Goal: Task Accomplishment & Management: Complete application form

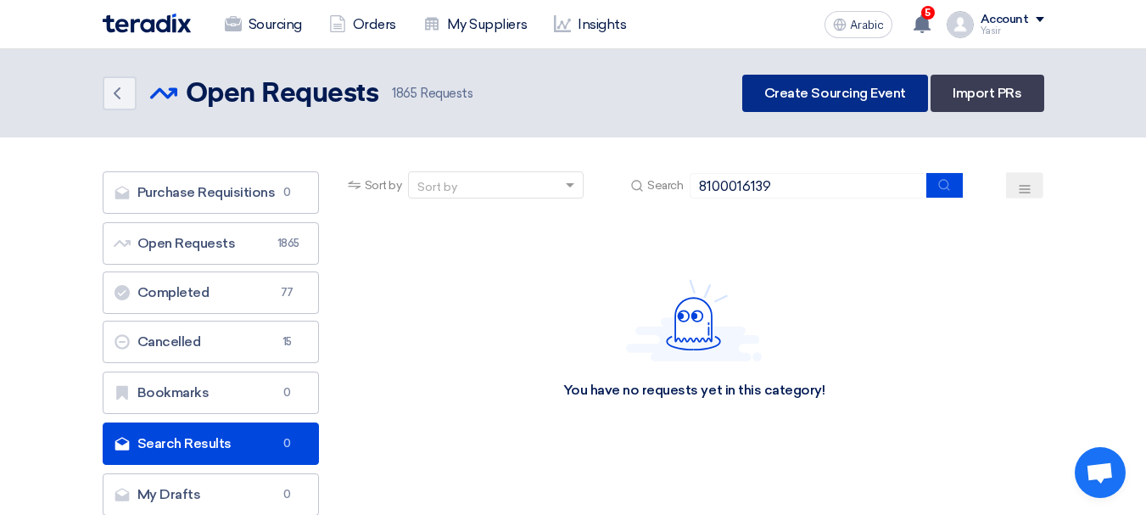
click at [814, 97] on font "Create Sourcing Event" at bounding box center [835, 93] width 142 height 16
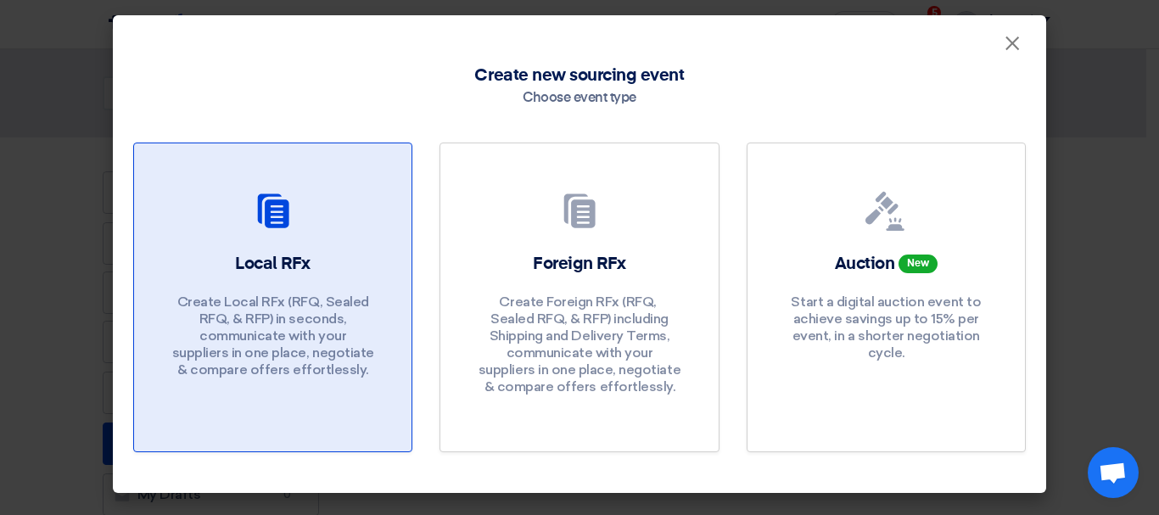
click at [276, 262] on font "Local RFx" at bounding box center [272, 263] width 75 height 17
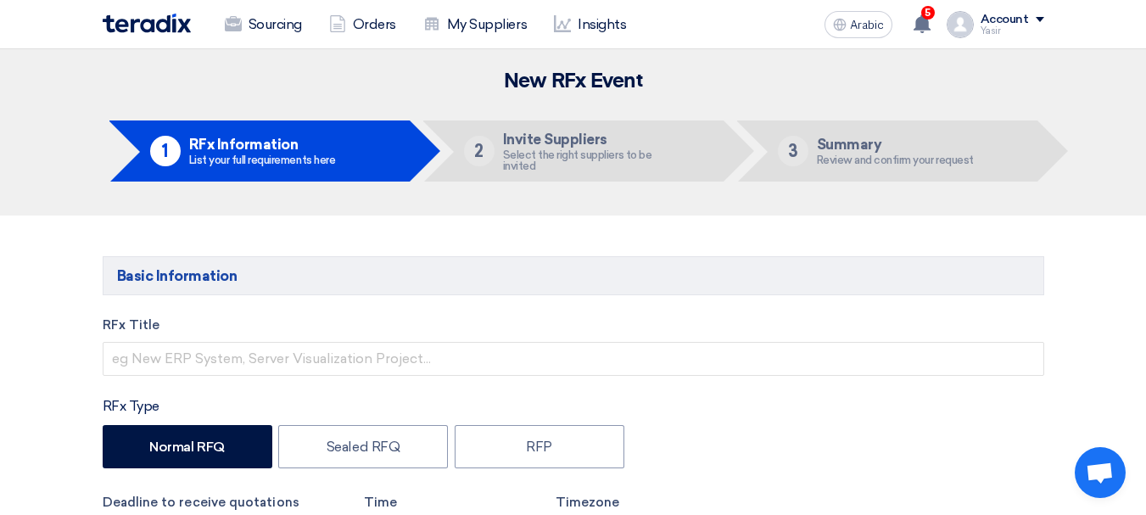
scroll to position [254, 0]
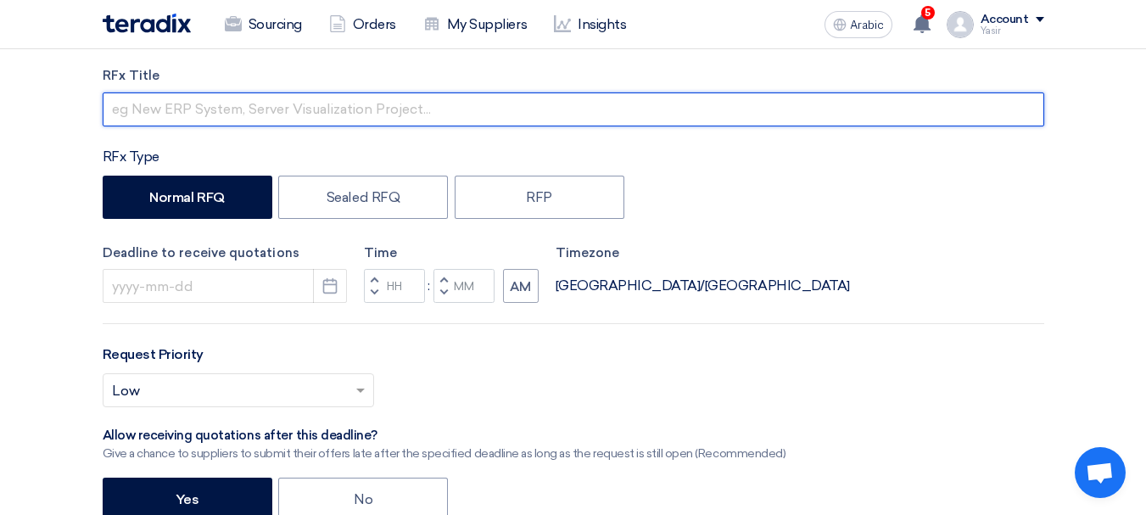
click at [238, 105] on input "text" at bounding box center [574, 109] width 942 height 34
paste input "8100016139"
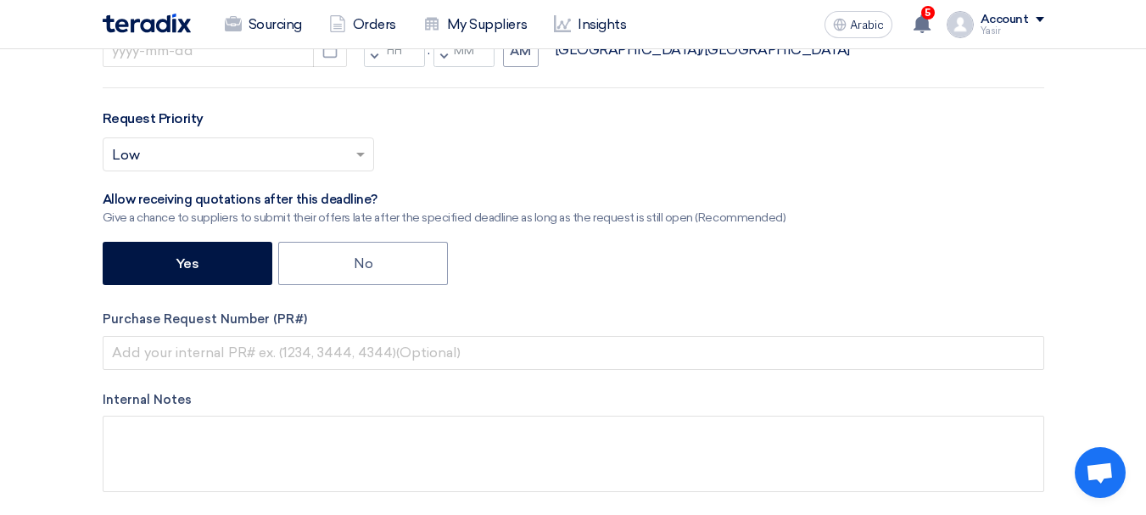
scroll to position [509, 0]
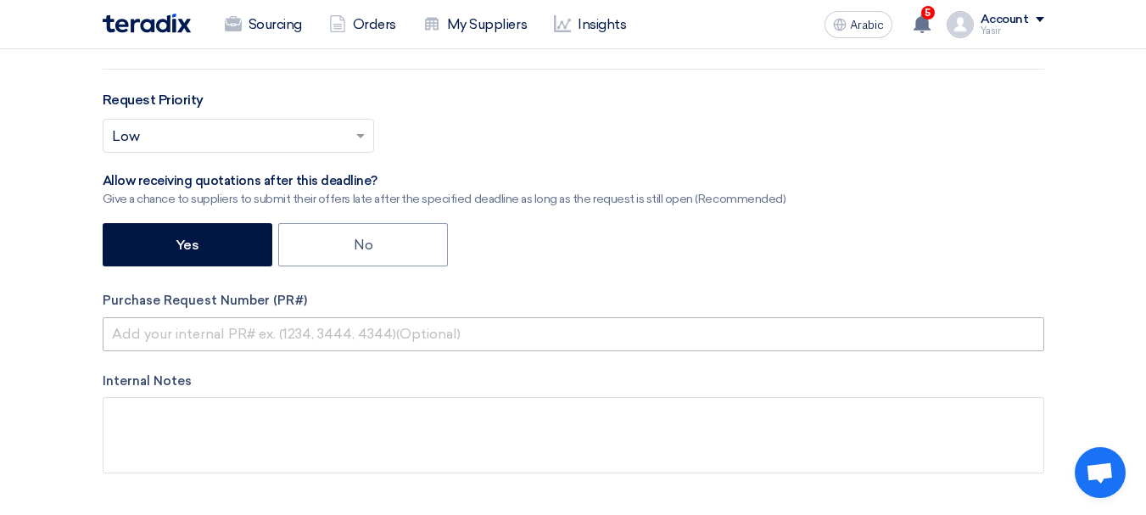
type input "8100016139"
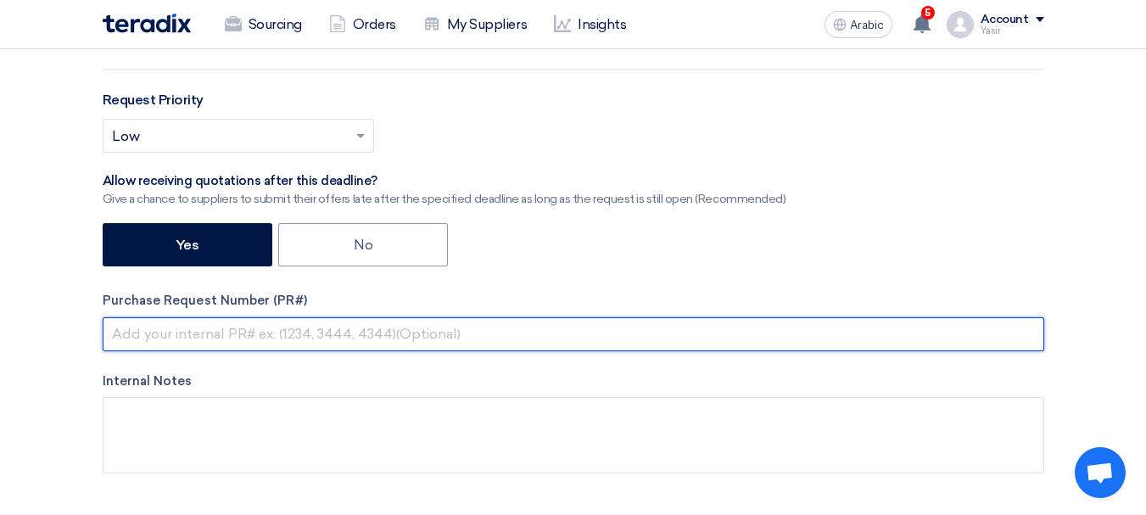
click at [296, 330] on input "text" at bounding box center [574, 334] width 942 height 34
paste input "8100016139"
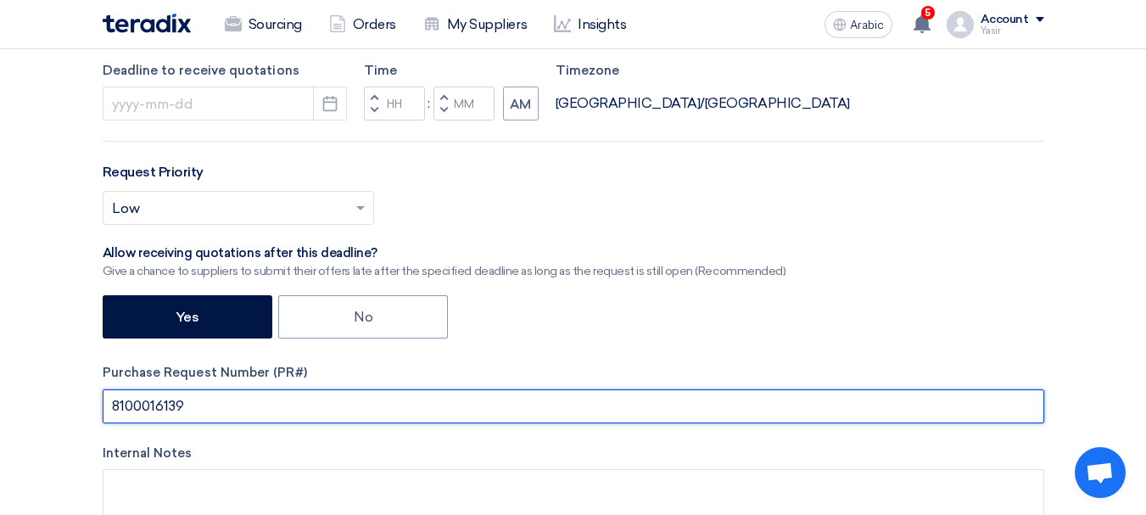
scroll to position [339, 0]
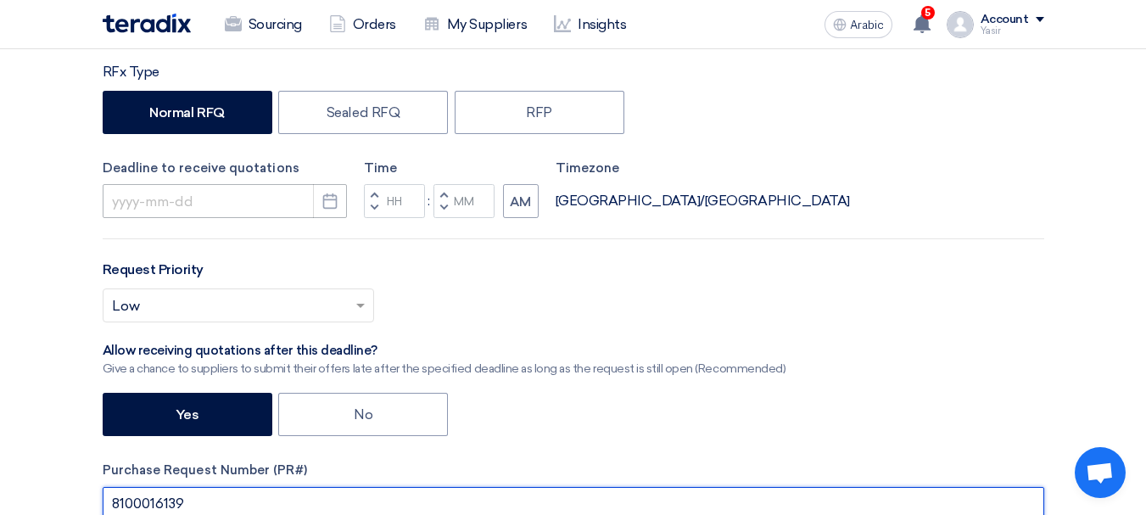
type input "8100016139"
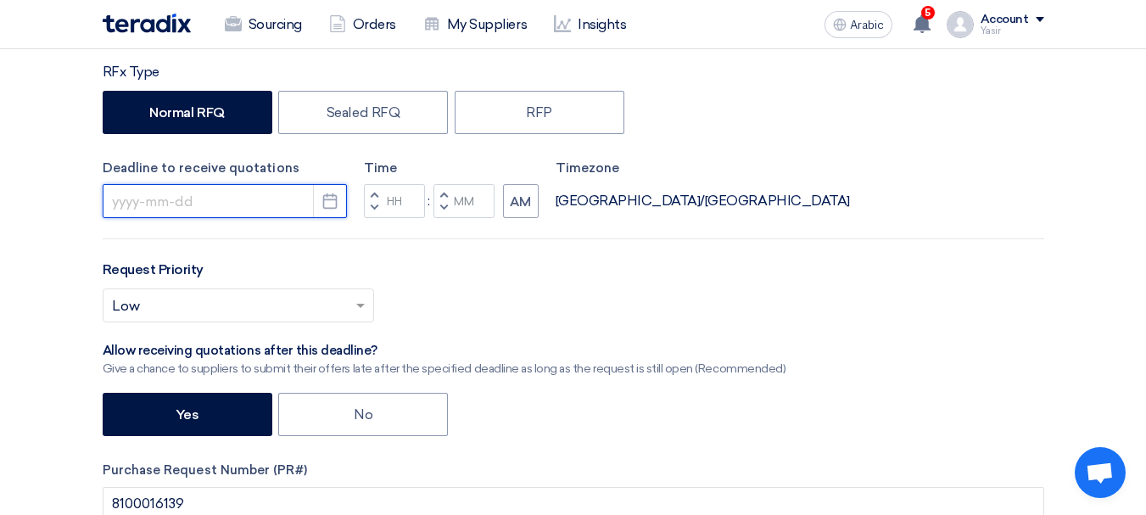
click at [294, 191] on input at bounding box center [225, 201] width 244 height 34
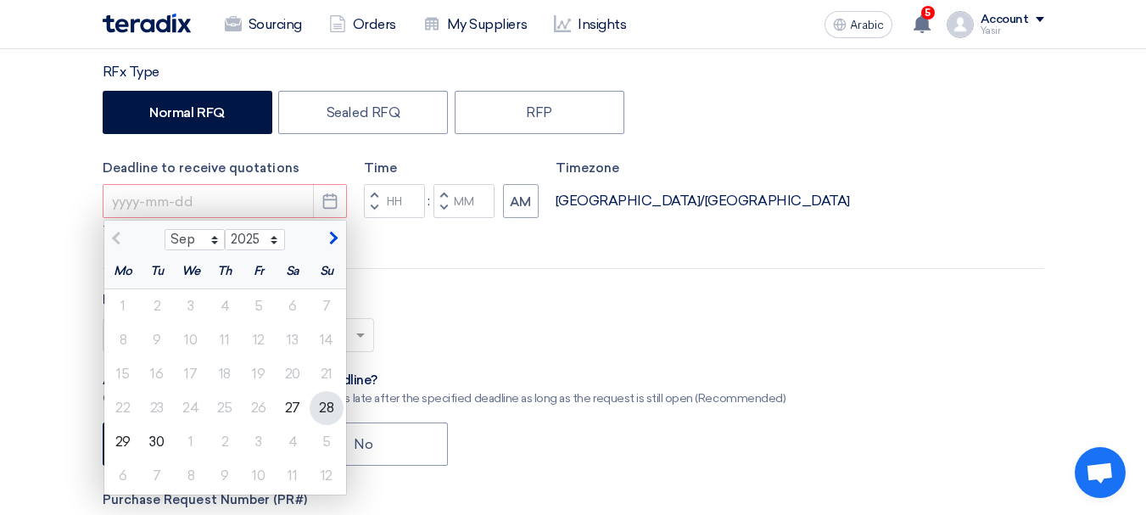
click at [320, 406] on font "28" at bounding box center [326, 408] width 14 height 16
type input "[DATE]"
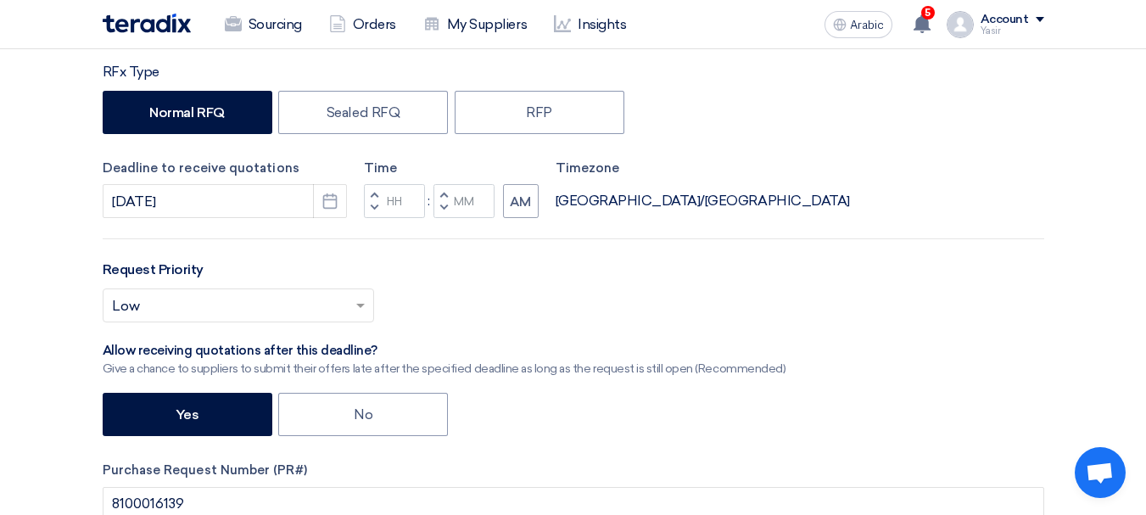
click at [374, 209] on span "button" at bounding box center [374, 208] width 6 height 10
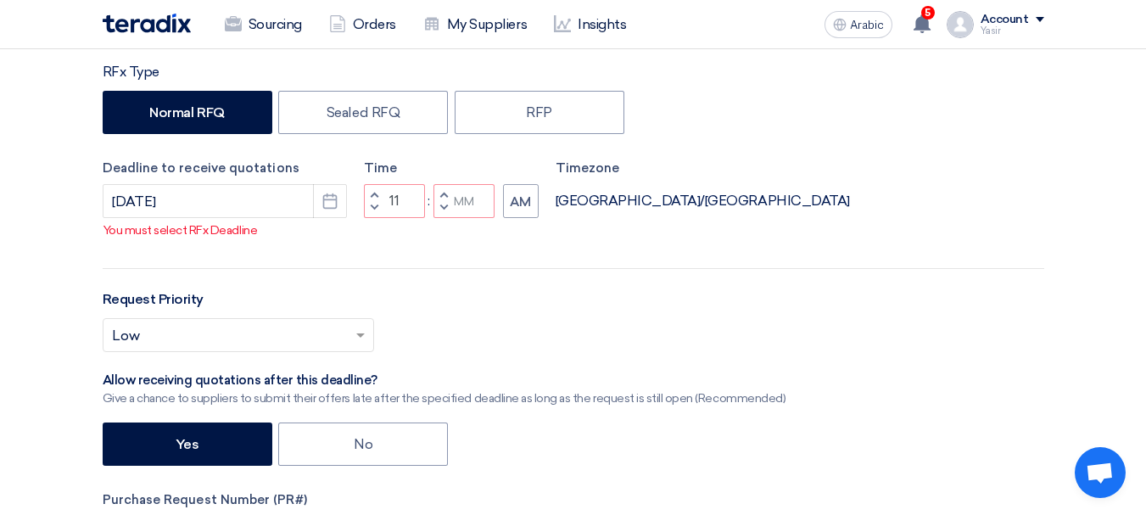
click at [445, 219] on button "Decrement minutes" at bounding box center [443, 208] width 20 height 21
type input "10"
type input "59"
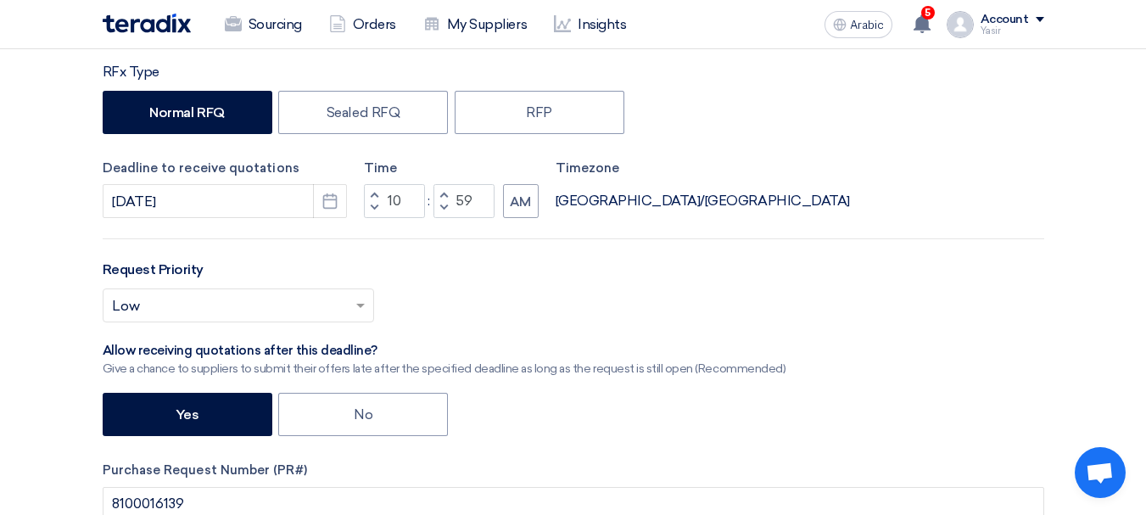
click at [381, 193] on button "Increment hours" at bounding box center [374, 194] width 20 height 21
type input "11"
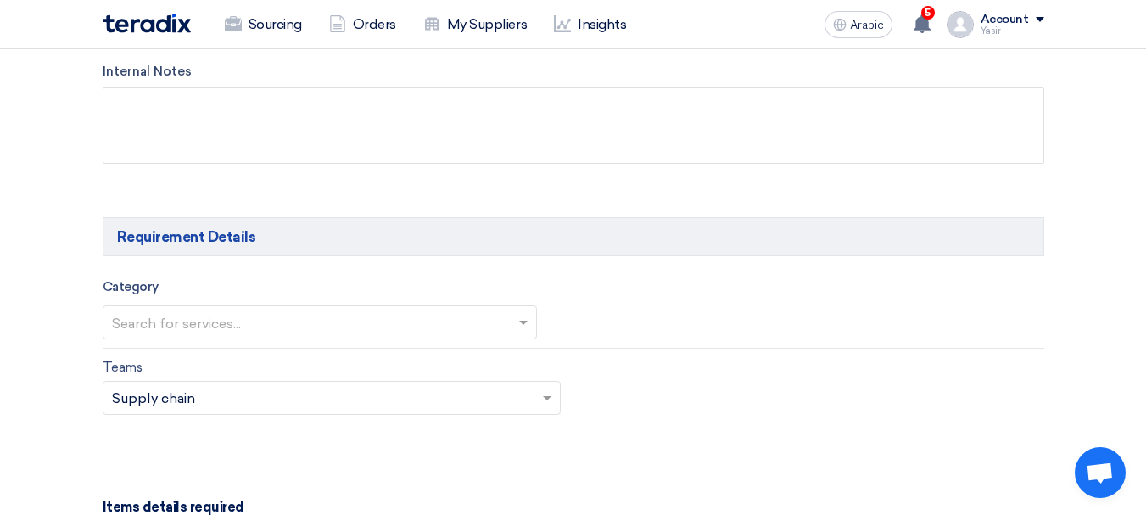
scroll to position [848, 0]
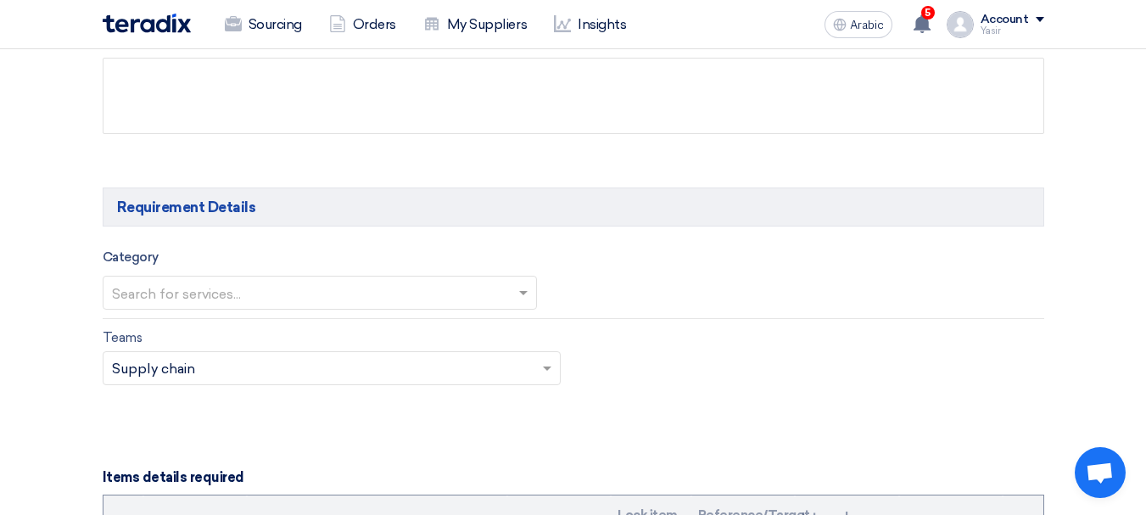
click at [255, 301] on input "text" at bounding box center [311, 294] width 399 height 28
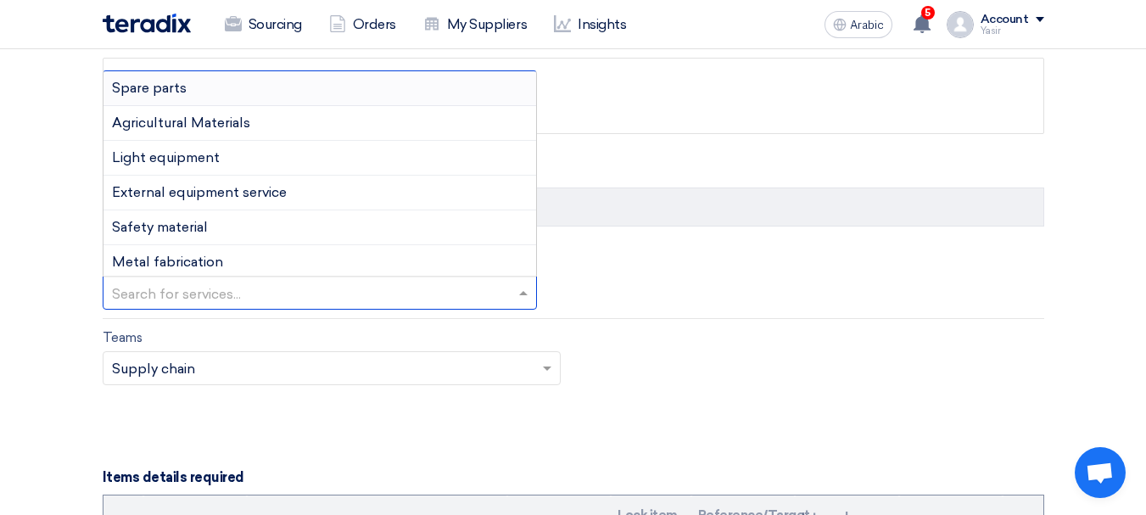
click at [183, 87] on span "Spare parts" at bounding box center [149, 88] width 75 height 16
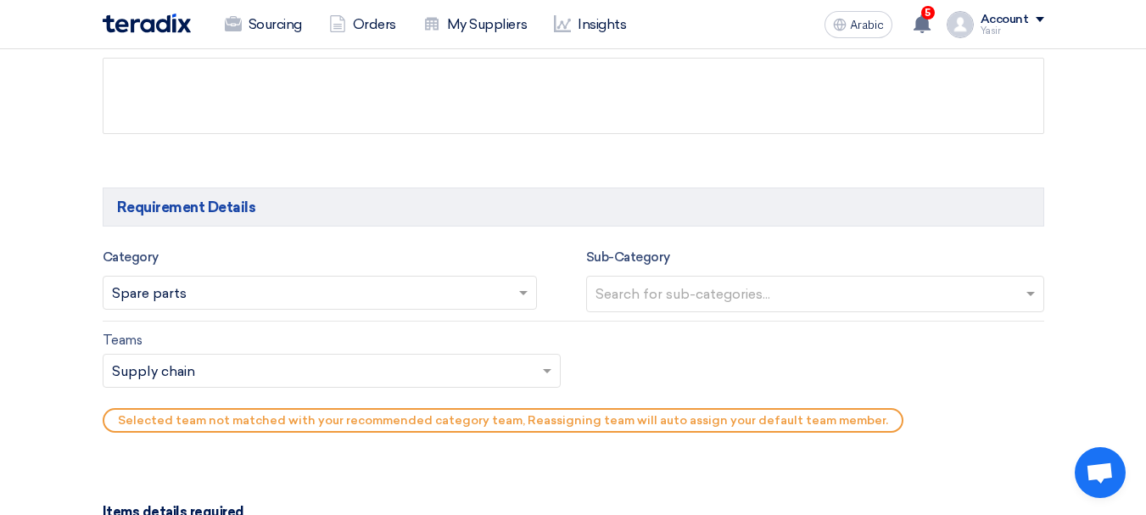
click at [747, 292] on input "text" at bounding box center [818, 296] width 444 height 28
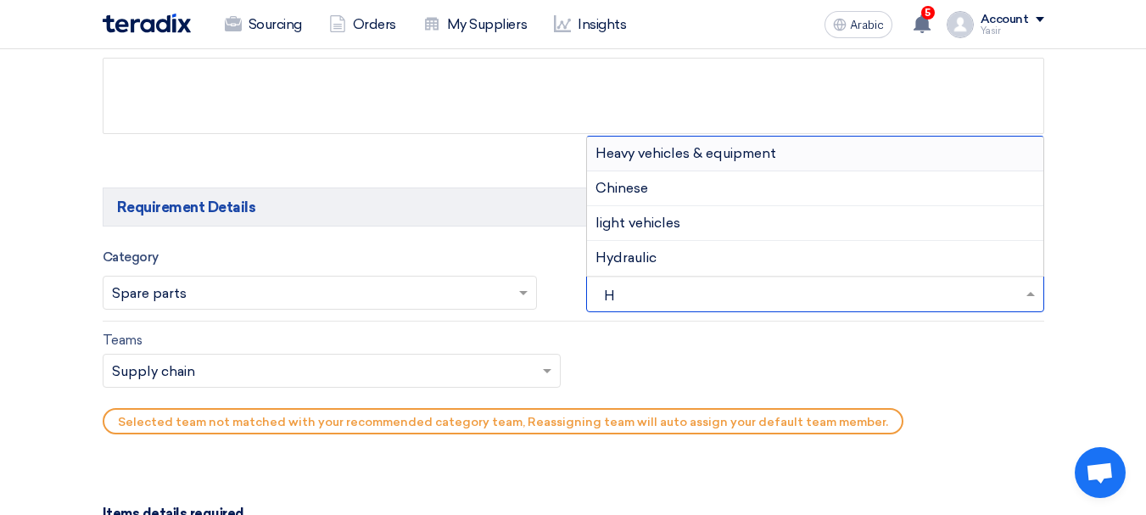
type input "HE"
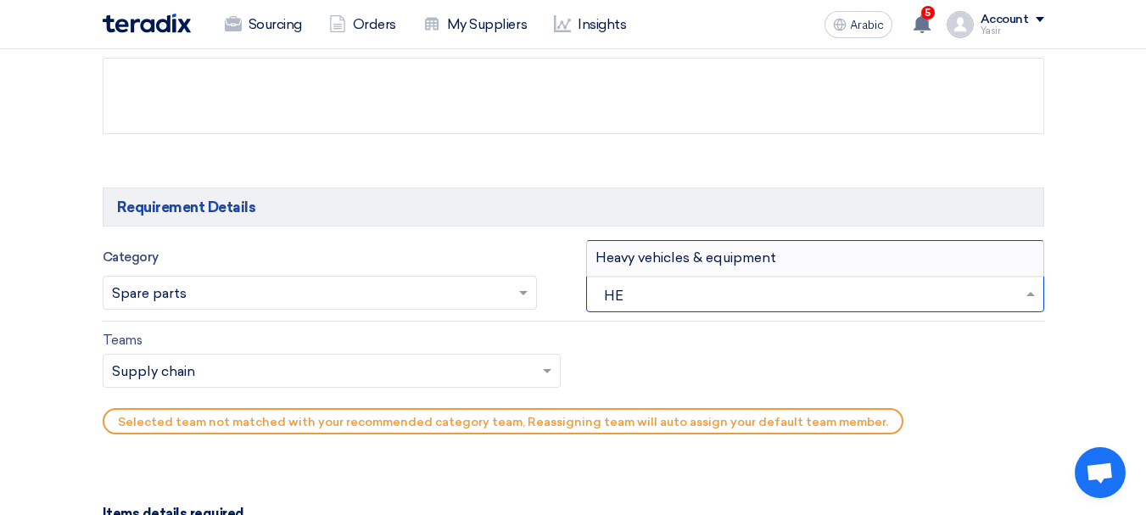
click at [650, 261] on font "Heavy vehicles & equipment" at bounding box center [686, 257] width 181 height 16
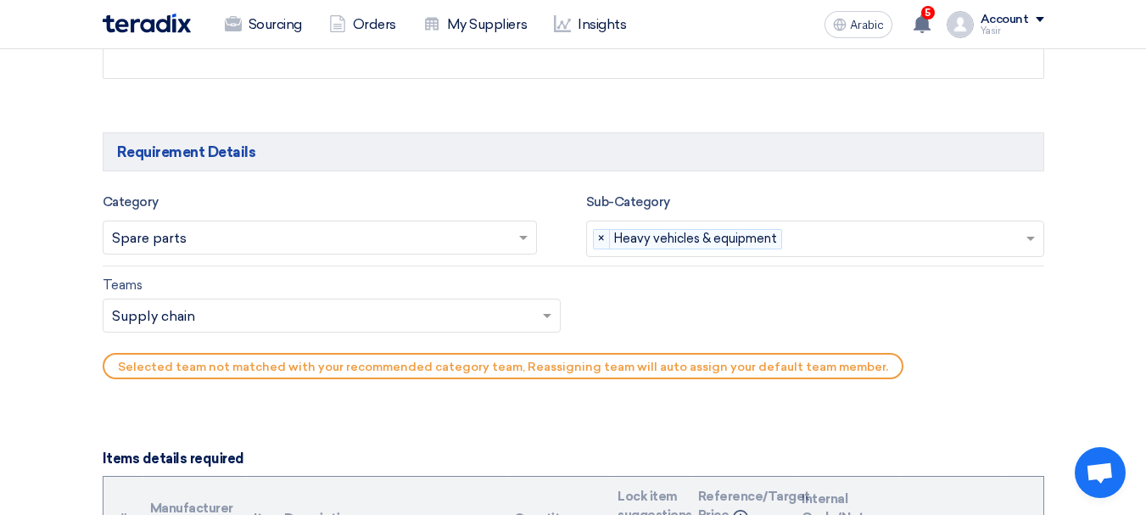
scroll to position [933, 0]
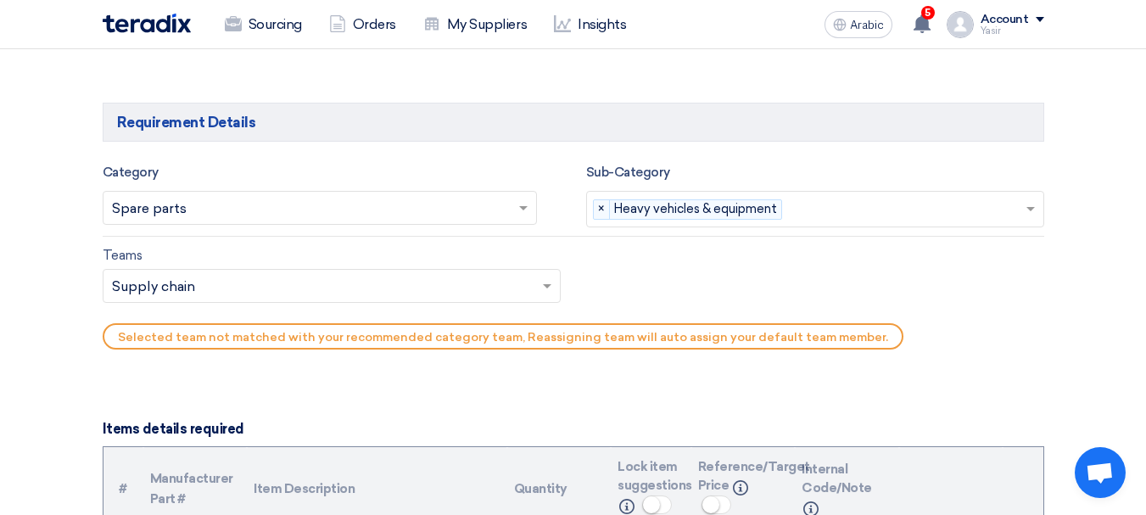
click at [349, 260] on div "Teams Teams.. × Supply chain ×" at bounding box center [332, 274] width 458 height 59
click at [241, 296] on input "text" at bounding box center [323, 288] width 422 height 28
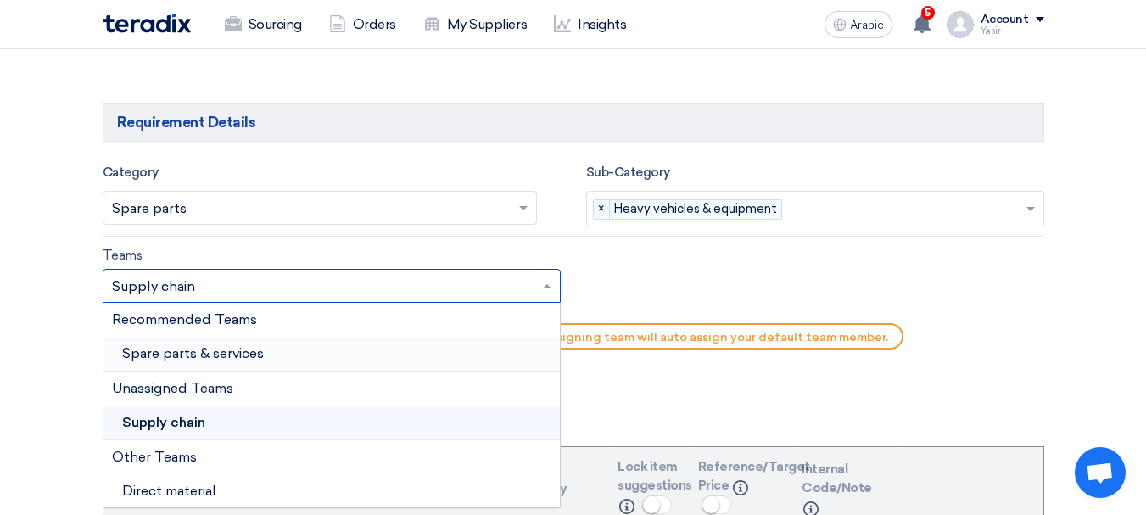
click at [194, 343] on div "Spare parts & services" at bounding box center [331, 354] width 456 height 35
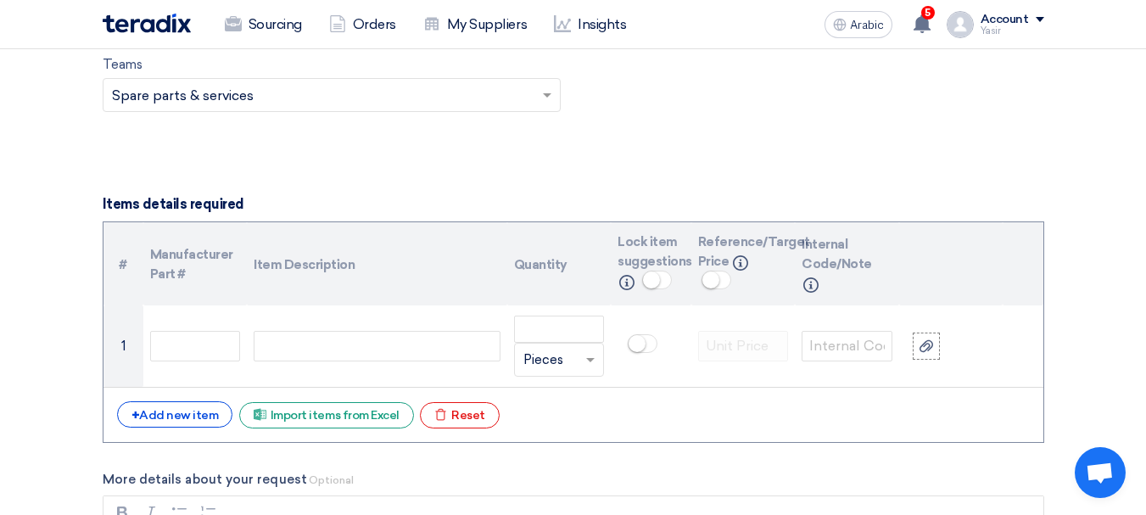
scroll to position [1188, 0]
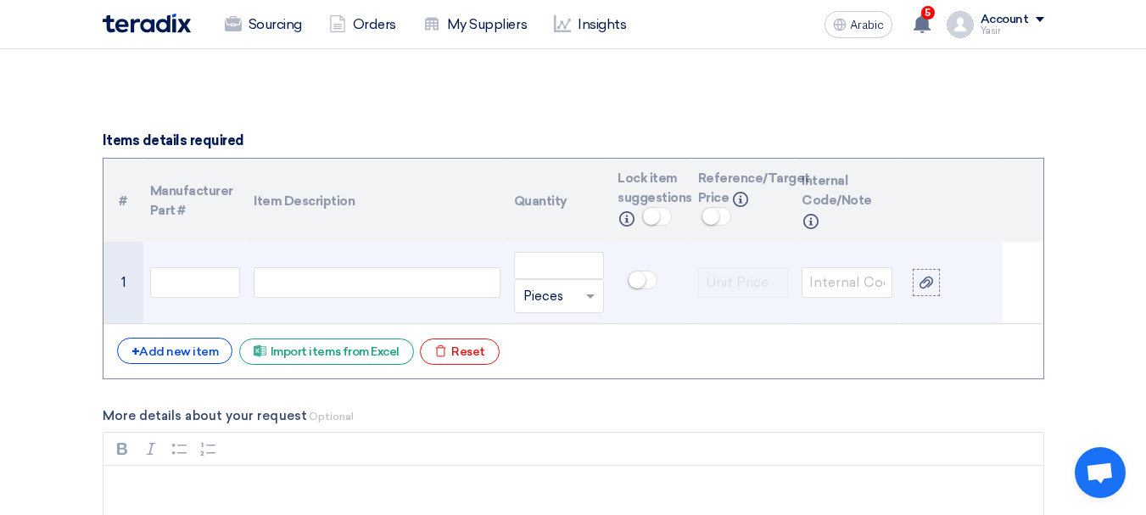
drag, startPoint x: 332, startPoint y: 277, endPoint x: 365, endPoint y: 304, distance: 42.8
click at [332, 276] on div at bounding box center [377, 282] width 246 height 31
paste div
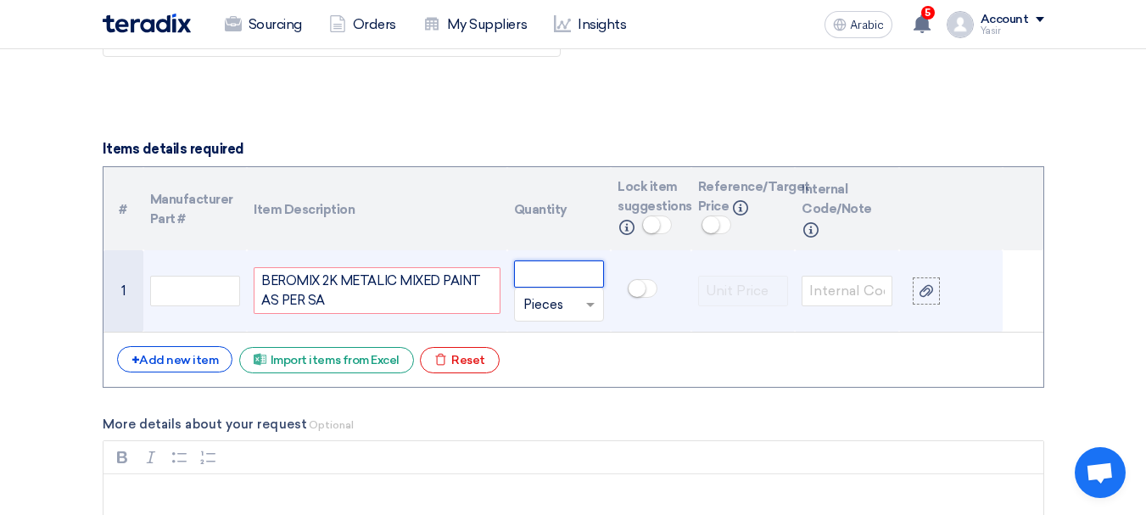
click at [548, 267] on input "number" at bounding box center [559, 273] width 91 height 27
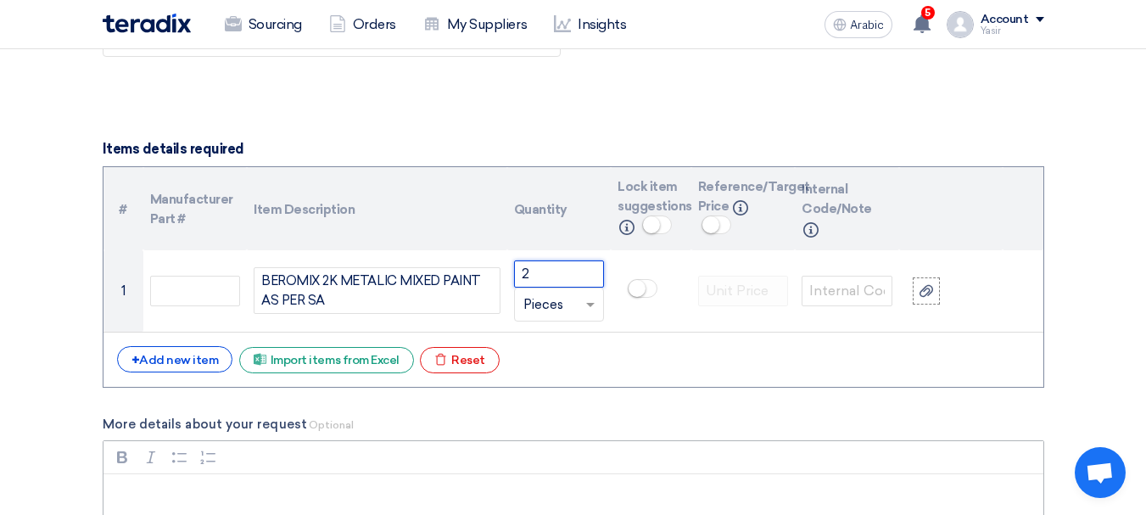
type input "2"
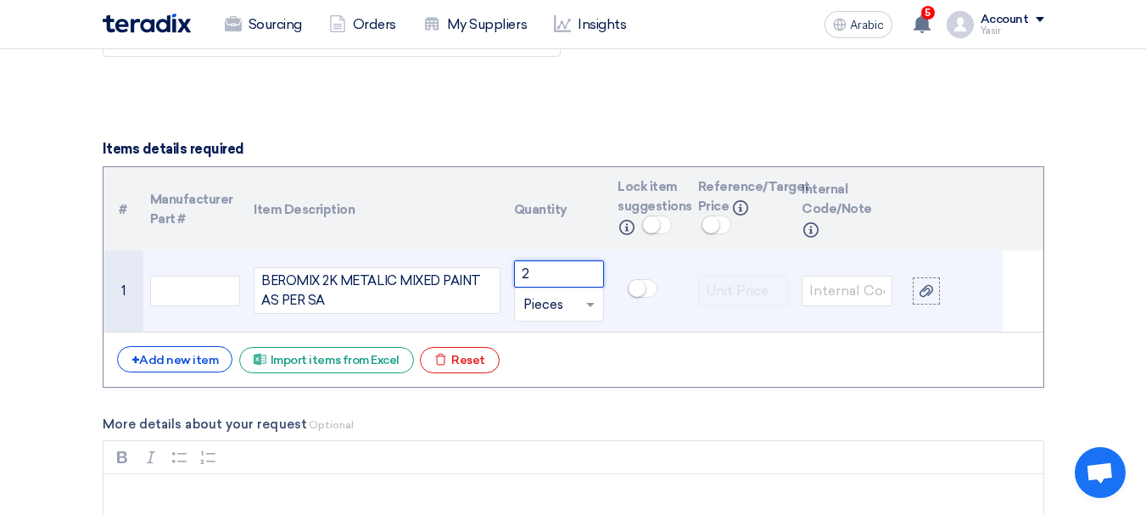
click at [582, 306] on span at bounding box center [592, 305] width 21 height 20
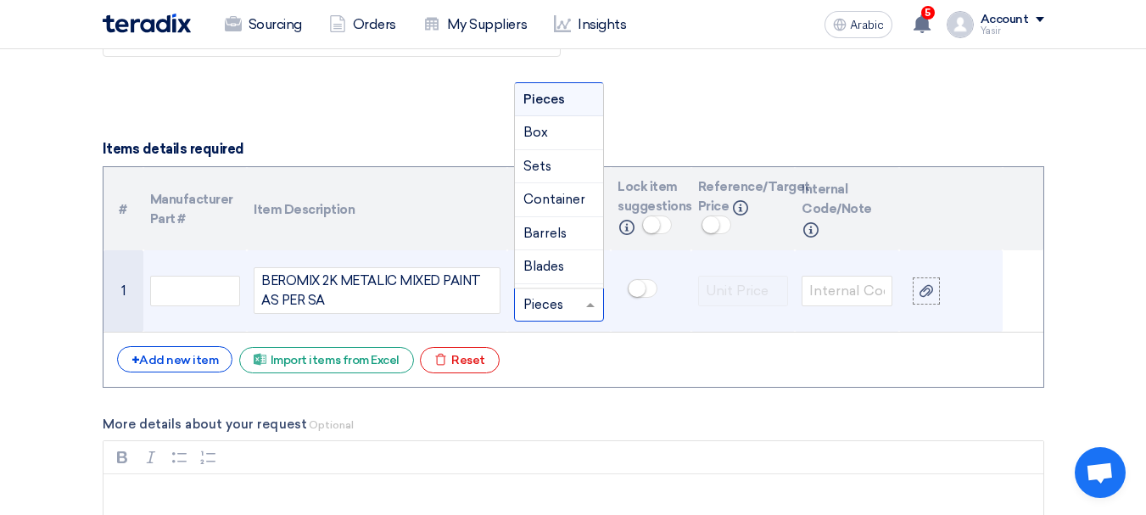
type input "L"
click at [551, 261] on div "Liter" at bounding box center [559, 267] width 89 height 34
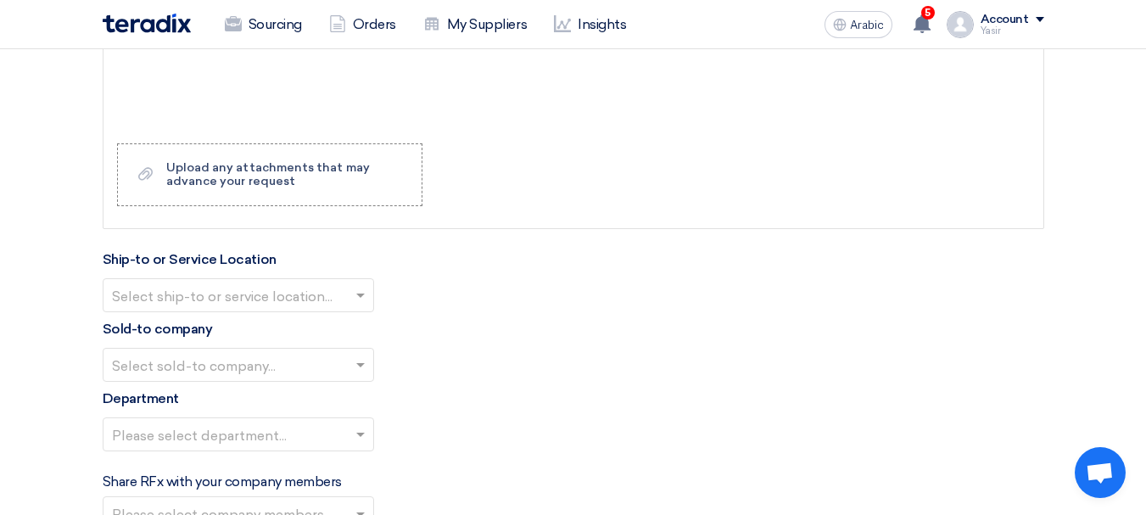
scroll to position [1688, 0]
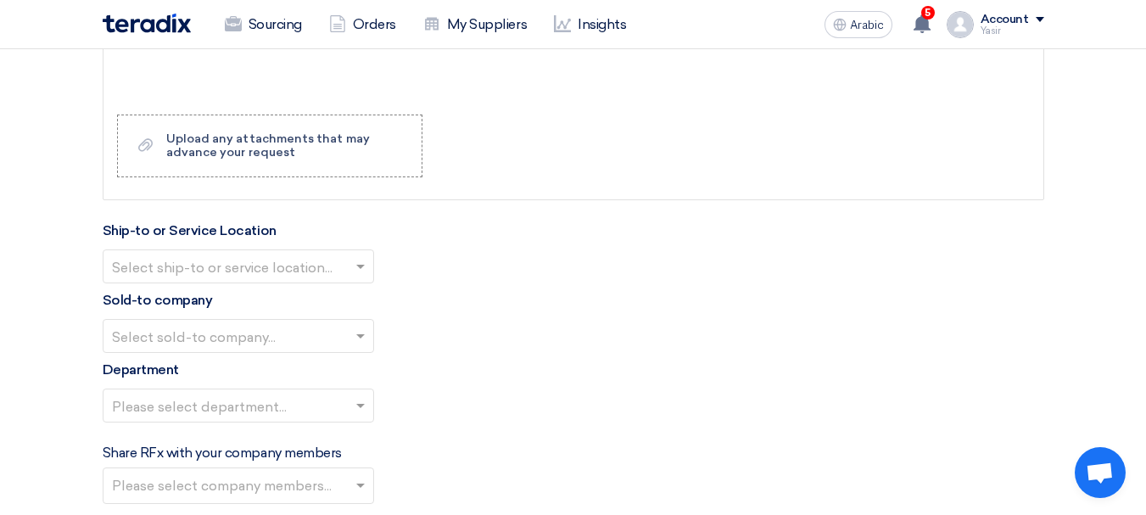
click at [257, 272] on input "text" at bounding box center [230, 268] width 236 height 28
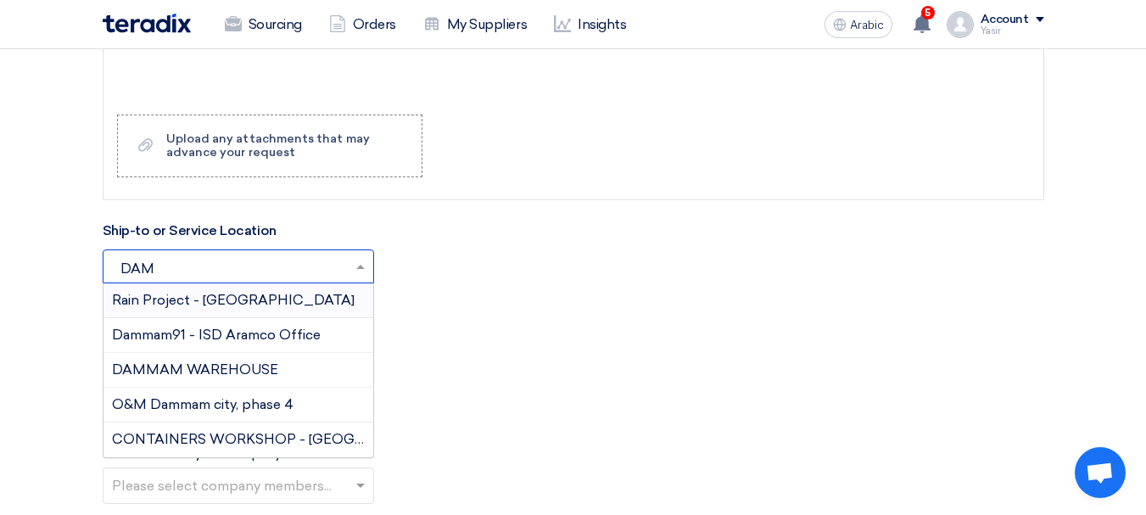
type input "DAMM"
click at [194, 369] on span "DAMMAM WAREHOUSE" at bounding box center [195, 369] width 166 height 16
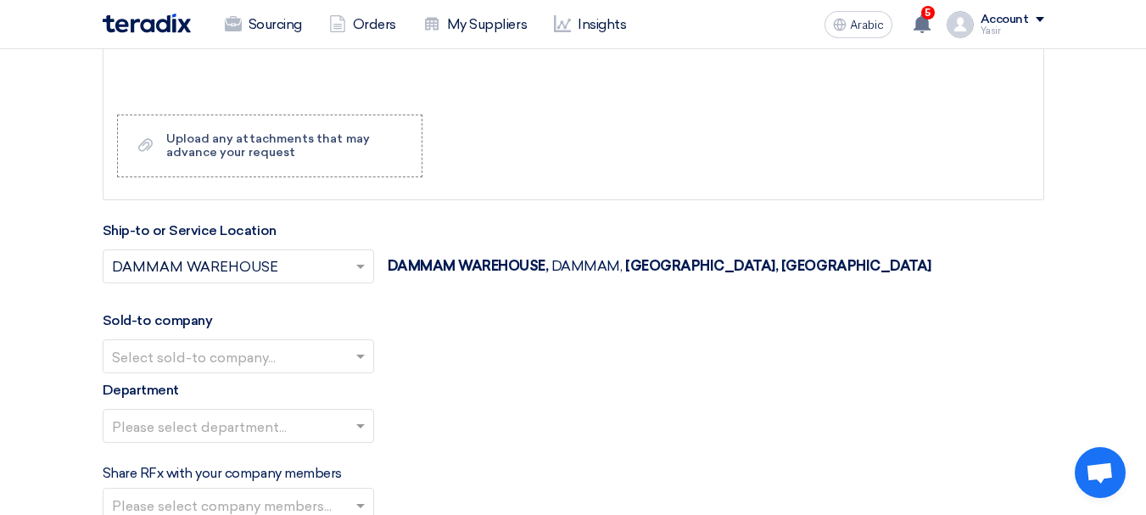
scroll to position [1773, 0]
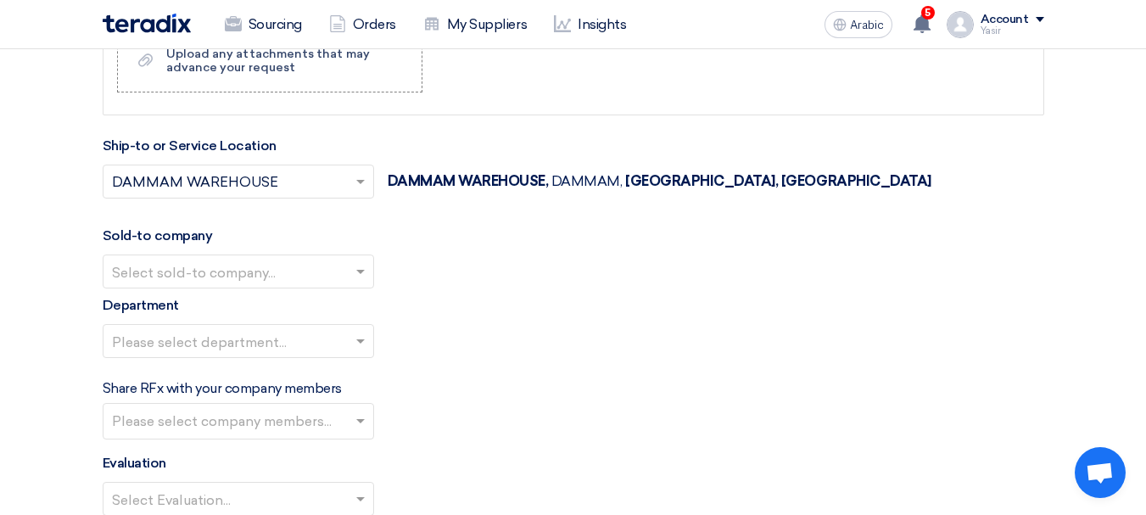
click at [187, 268] on input "text" at bounding box center [230, 273] width 236 height 28
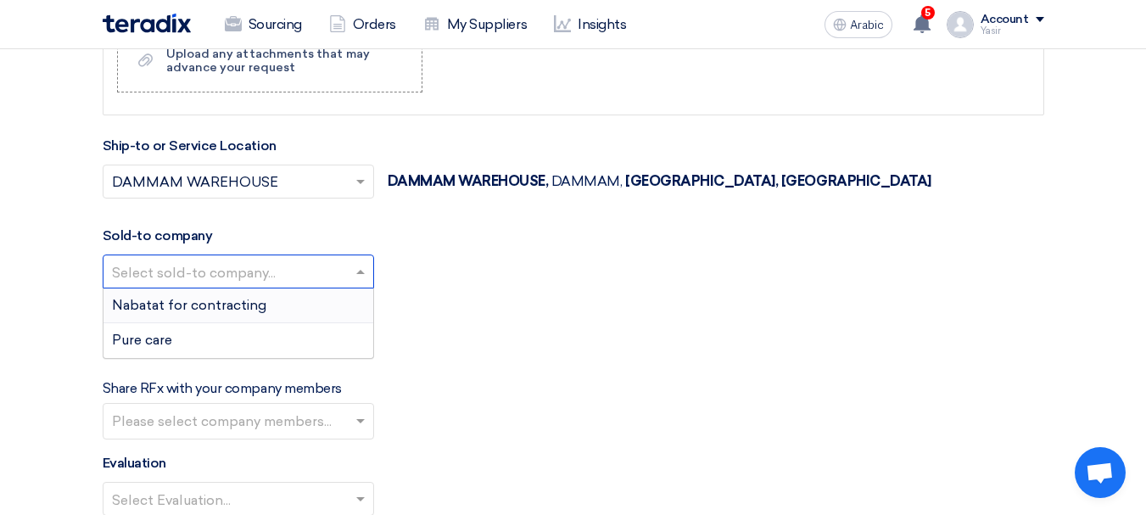
click at [170, 311] on span "Nabatat for contracting" at bounding box center [189, 305] width 154 height 16
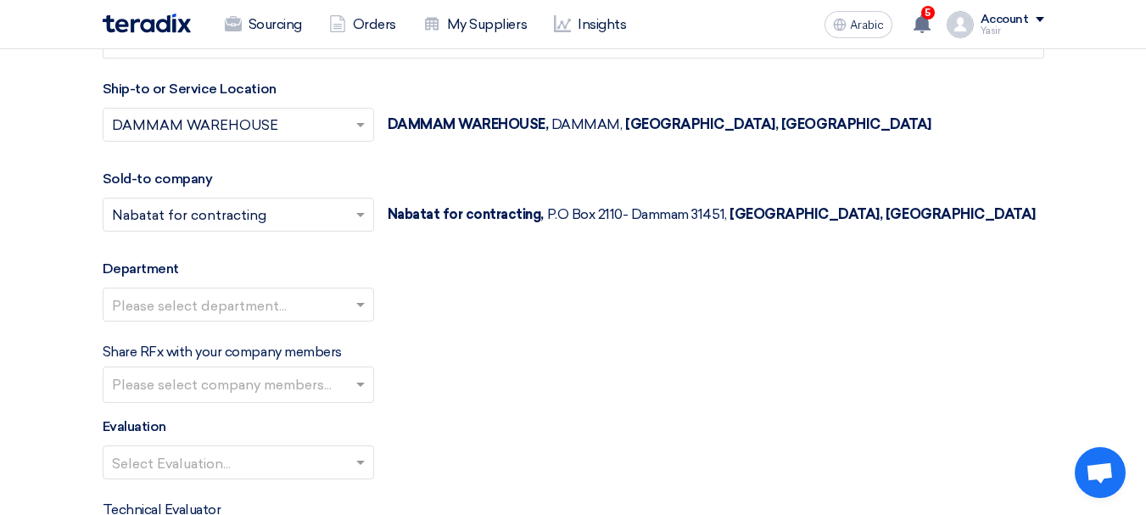
scroll to position [1858, 0]
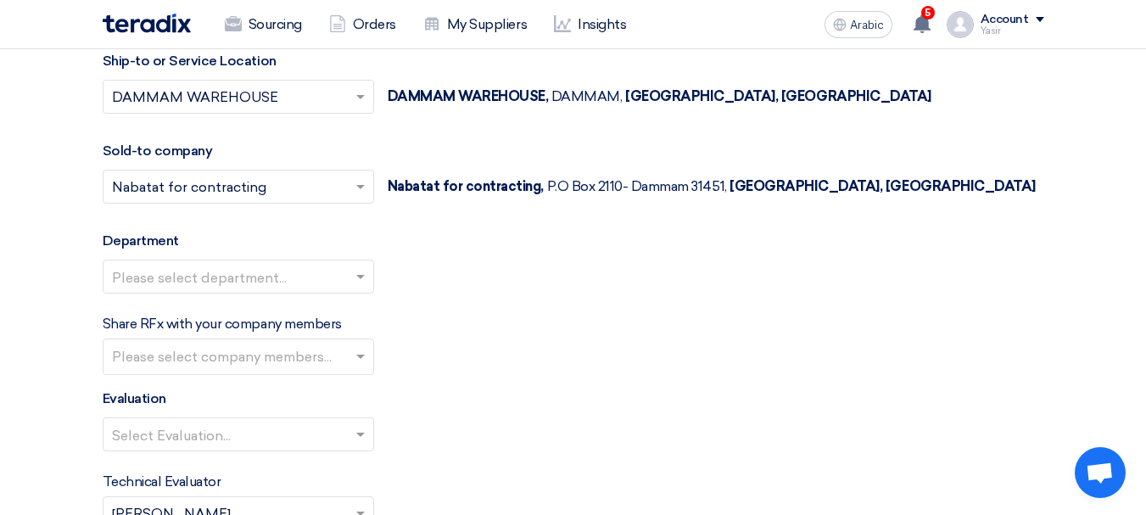
click at [210, 277] on input "text" at bounding box center [230, 278] width 236 height 28
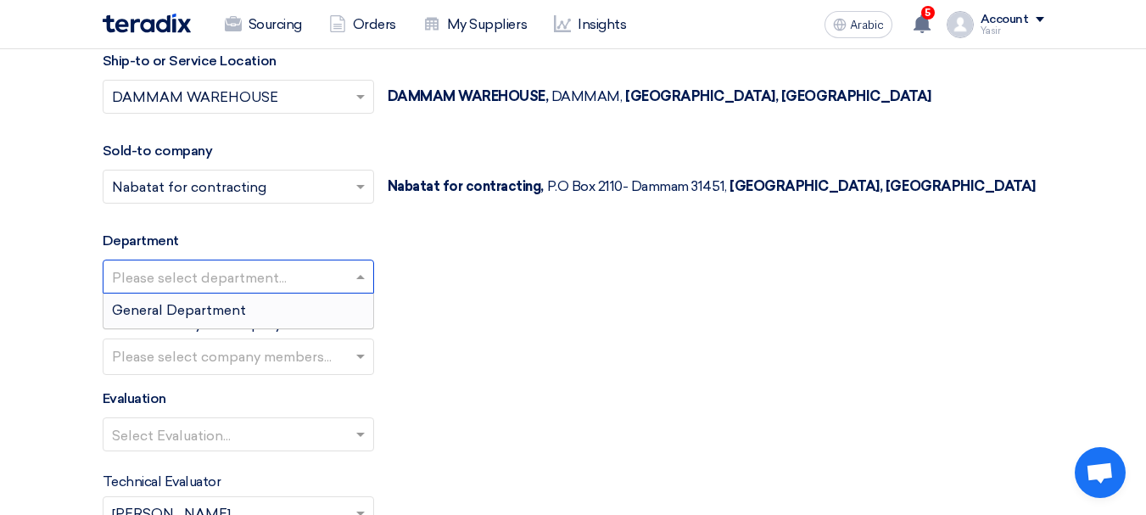
click at [173, 305] on span "General Department" at bounding box center [179, 310] width 134 height 16
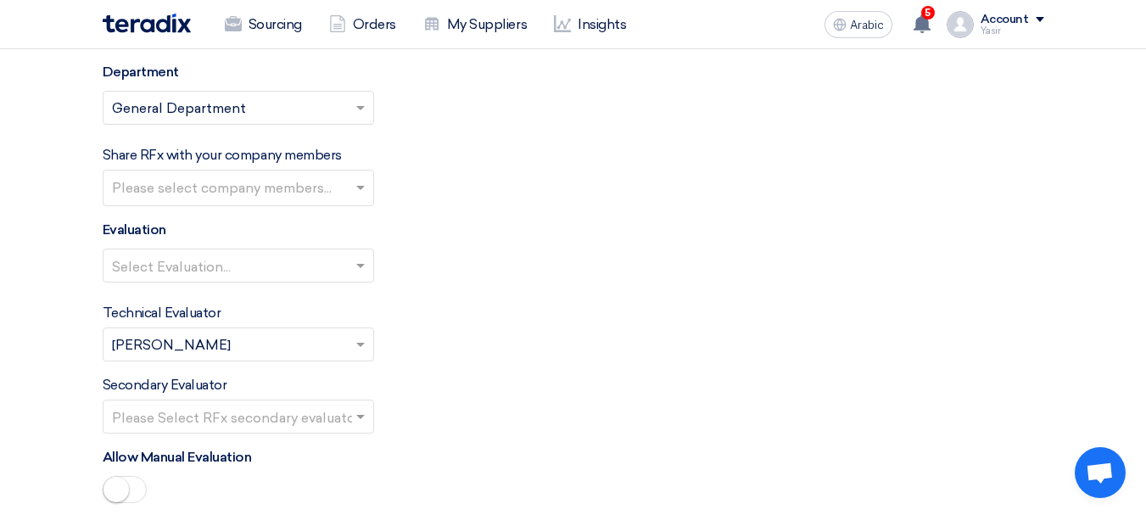
scroll to position [2027, 0]
click at [225, 274] on input "text" at bounding box center [230, 266] width 236 height 28
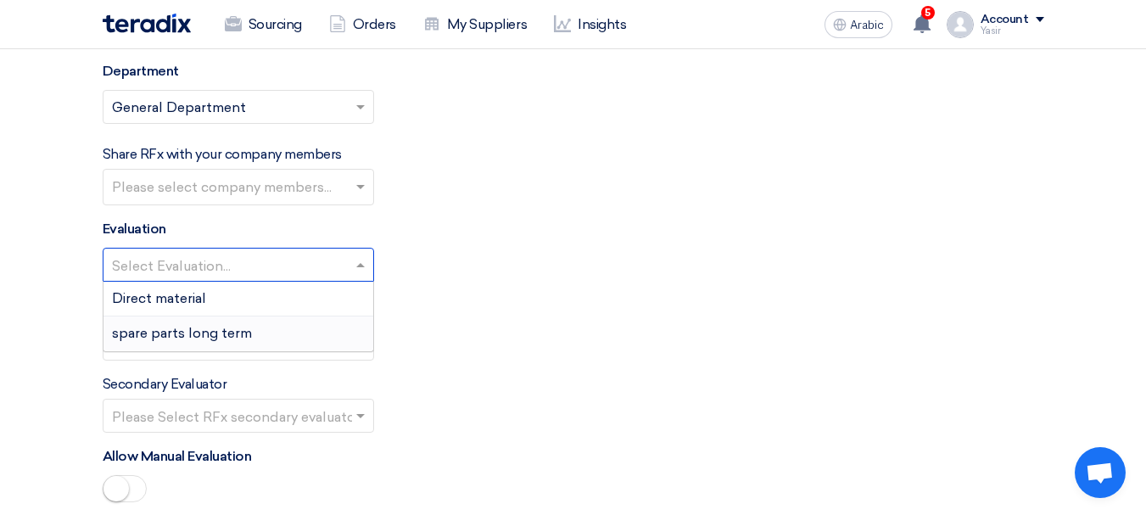
click at [190, 333] on span "spare parts long term" at bounding box center [182, 333] width 140 height 16
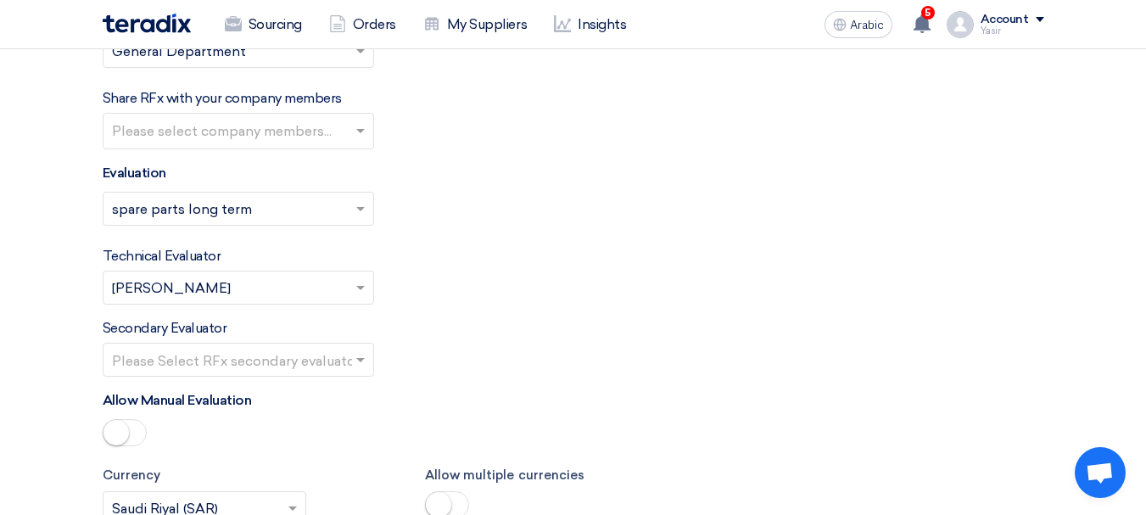
scroll to position [2112, 0]
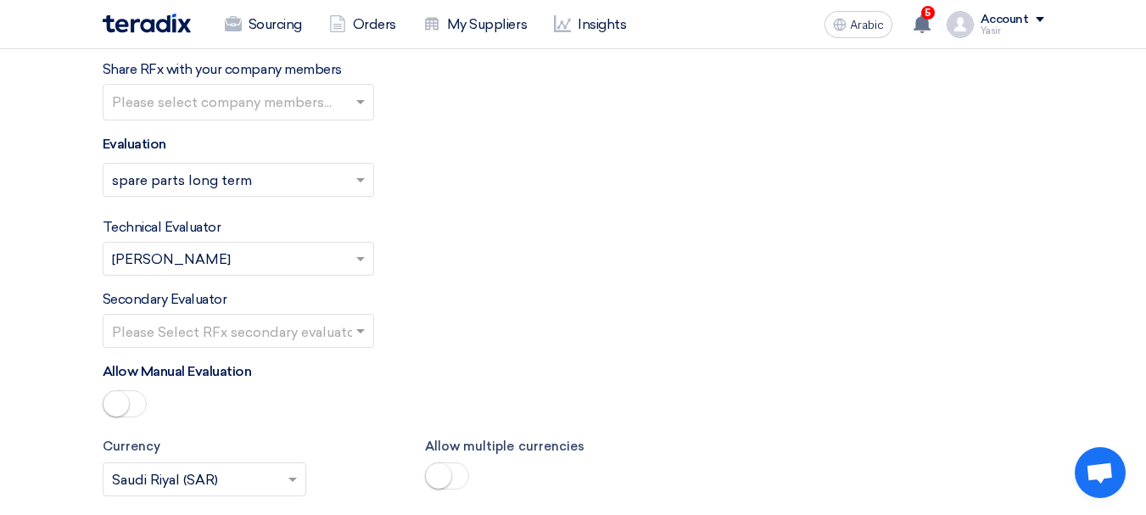
click at [248, 326] on input "text" at bounding box center [230, 332] width 236 height 28
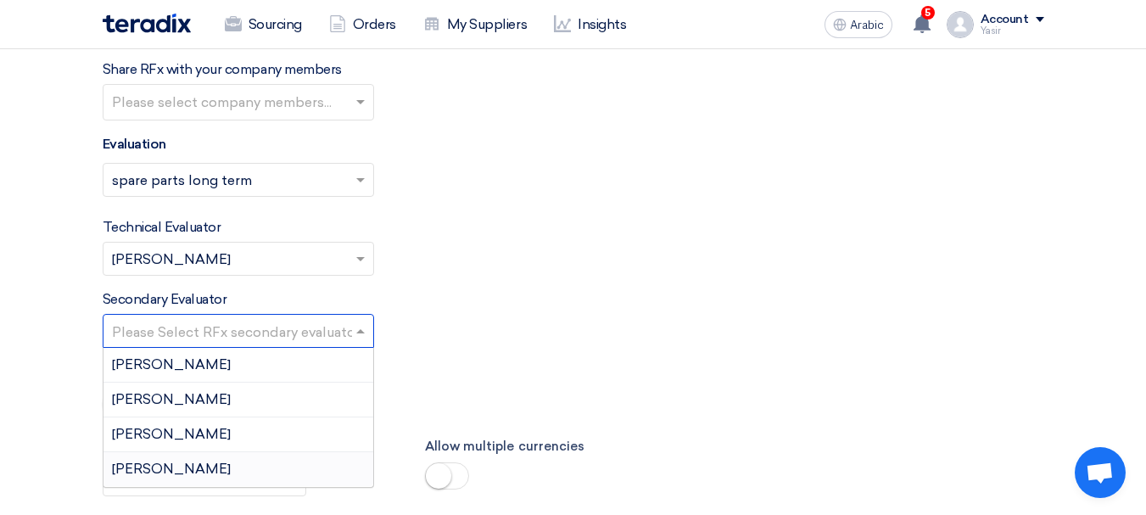
click at [163, 463] on div "[PERSON_NAME]" at bounding box center [238, 469] width 270 height 34
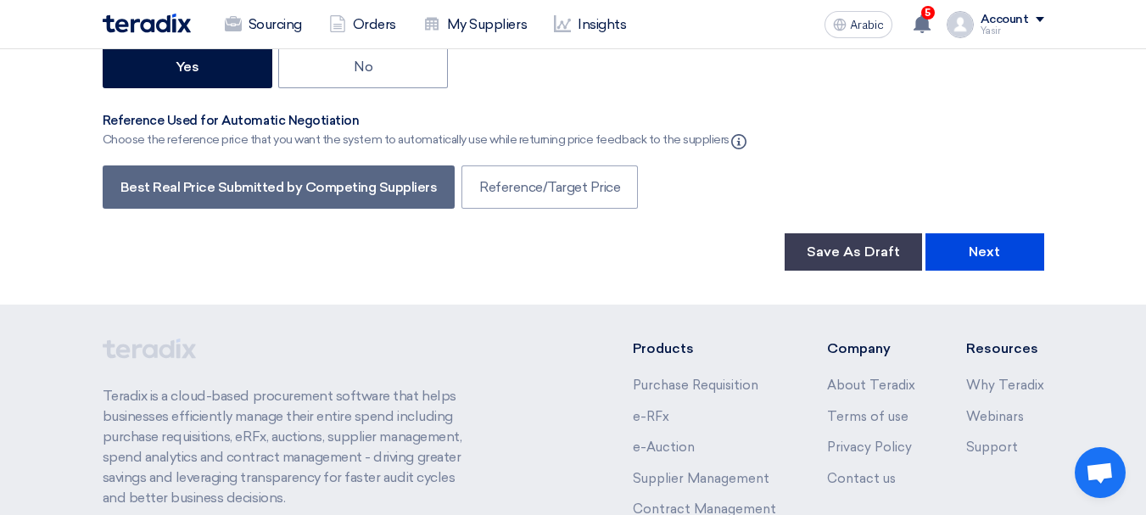
scroll to position [2961, 0]
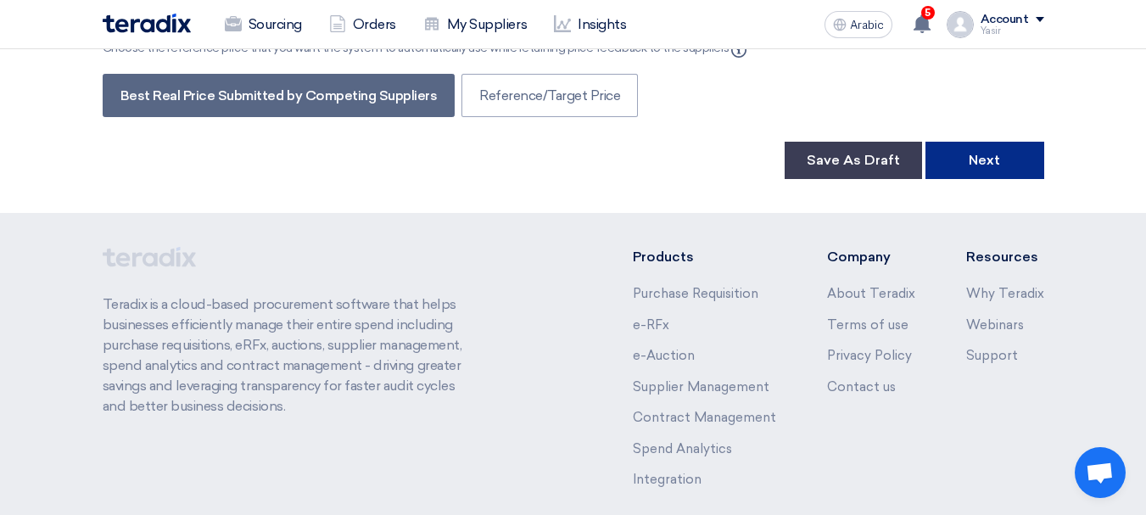
click at [1007, 173] on button "Next" at bounding box center [985, 160] width 119 height 37
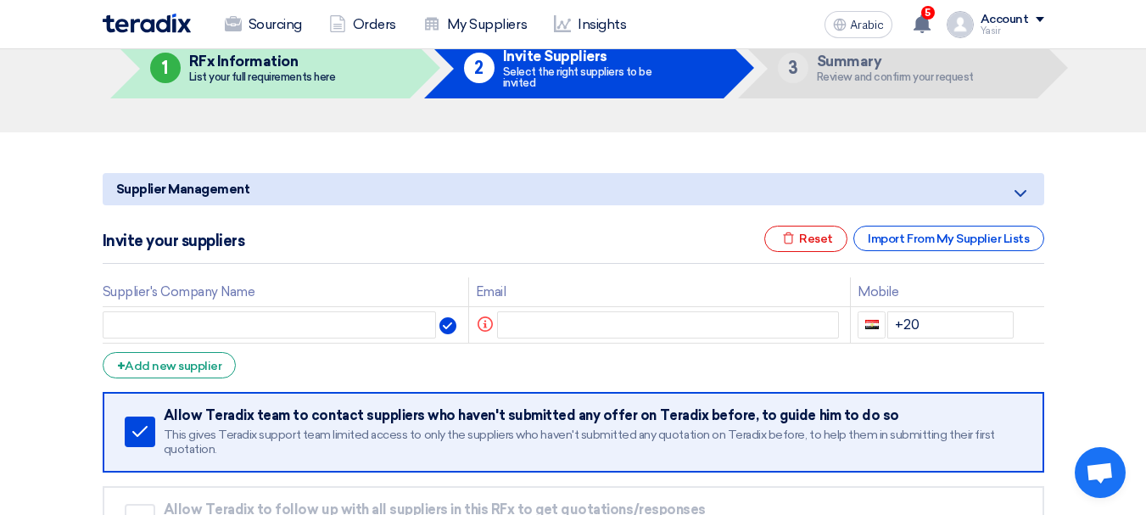
scroll to position [170, 0]
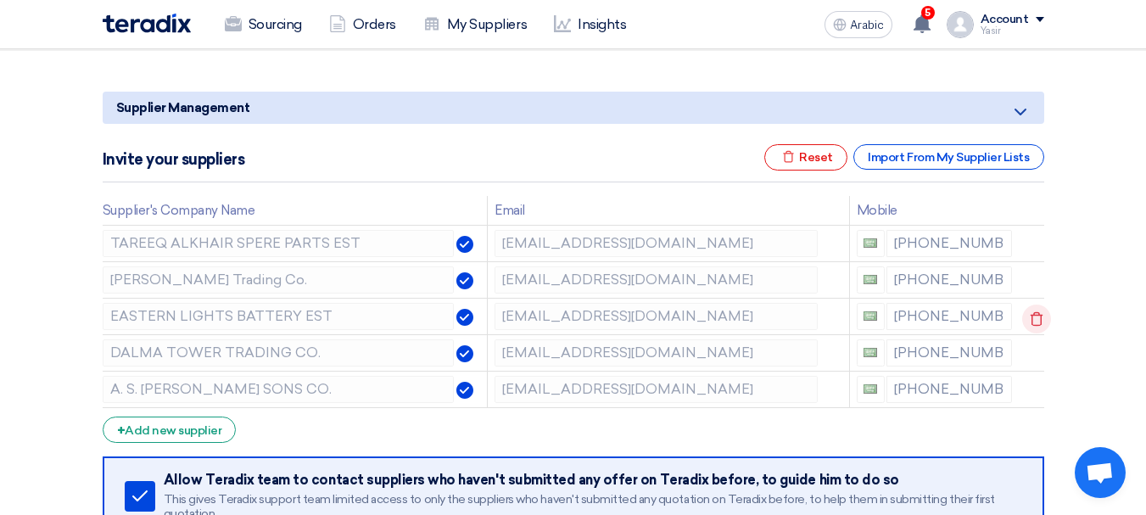
click at [1031, 315] on use at bounding box center [1037, 319] width 13 height 14
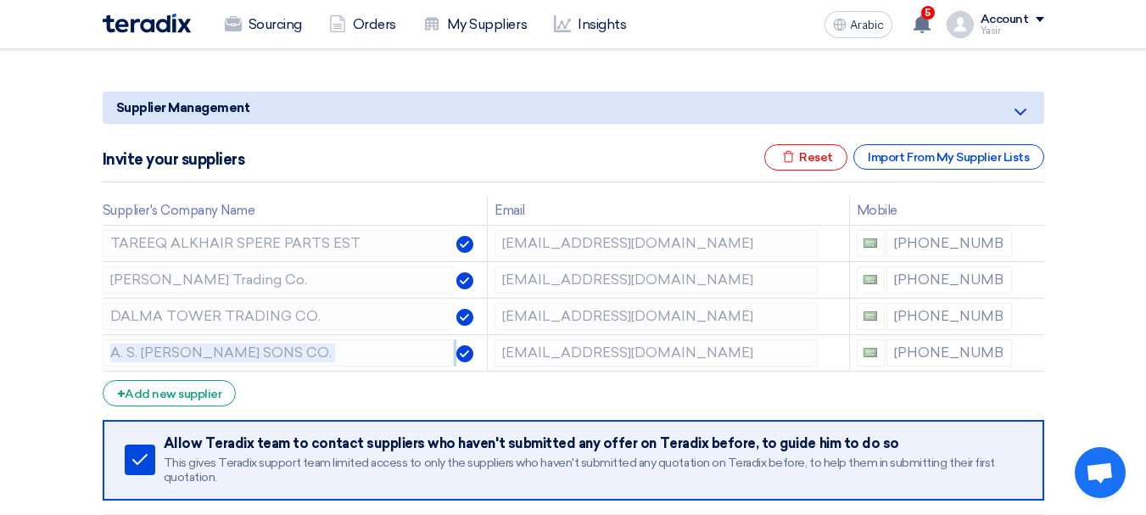
click at [0, 0] on use at bounding box center [0, 0] width 0 height 0
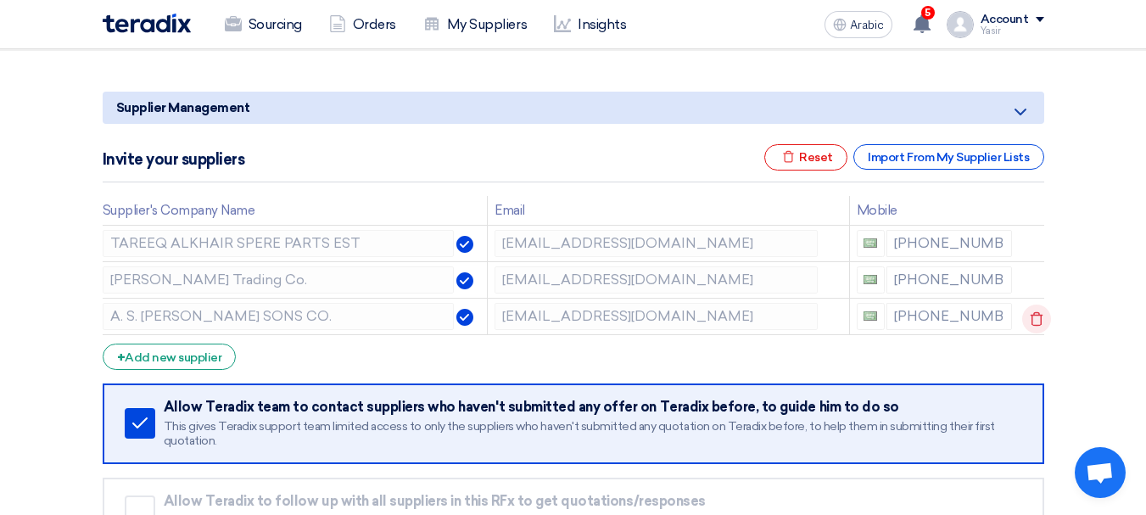
click at [1031, 315] on use at bounding box center [1037, 319] width 13 height 14
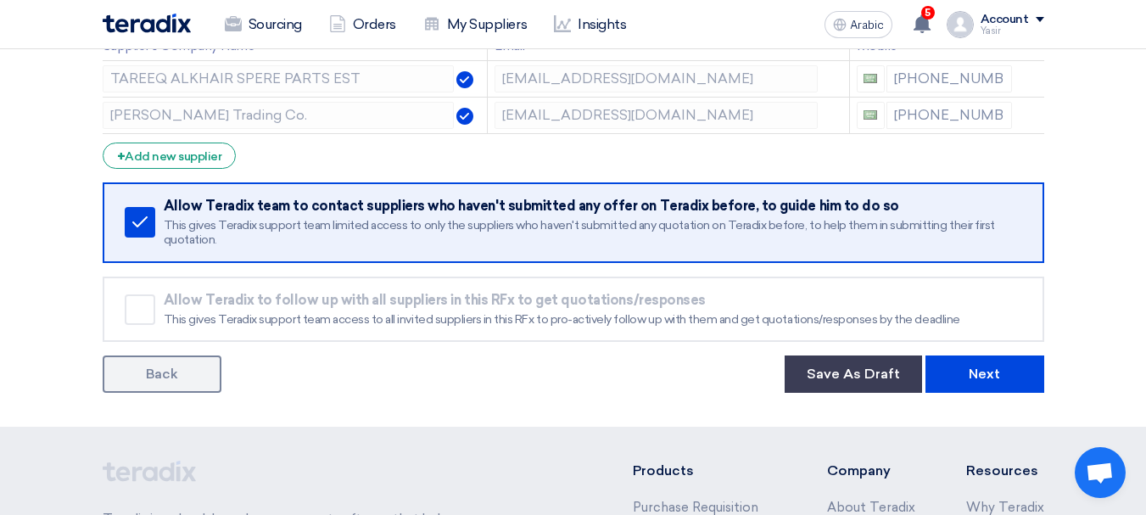
scroll to position [254, 0]
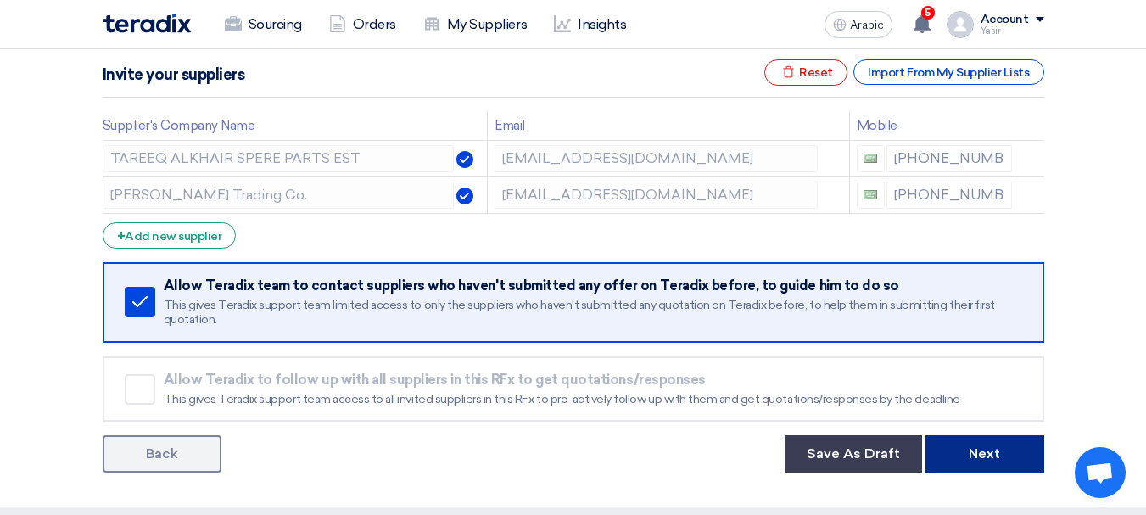
click at [960, 463] on button "Next" at bounding box center [985, 453] width 119 height 37
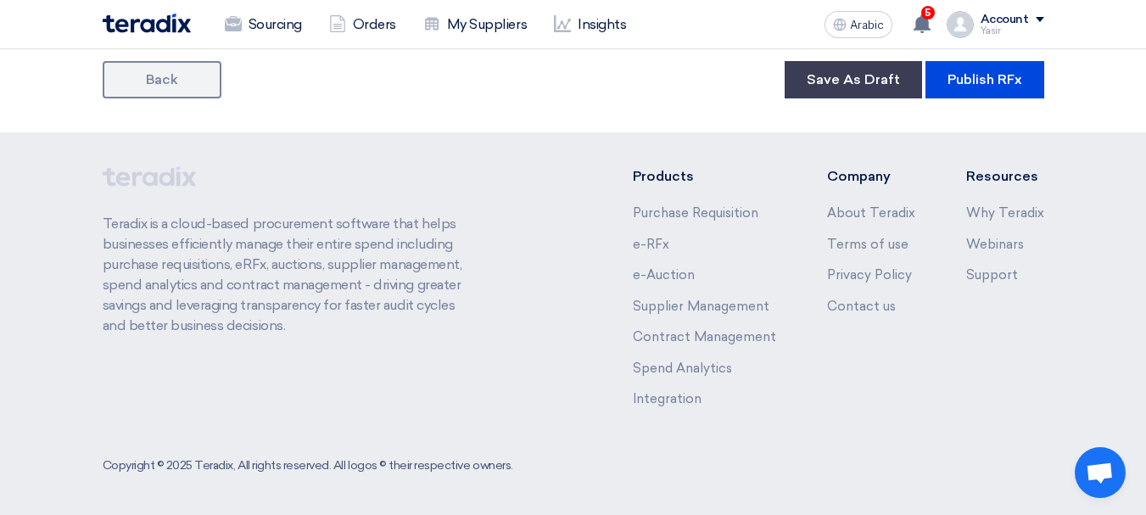
scroll to position [1222, 0]
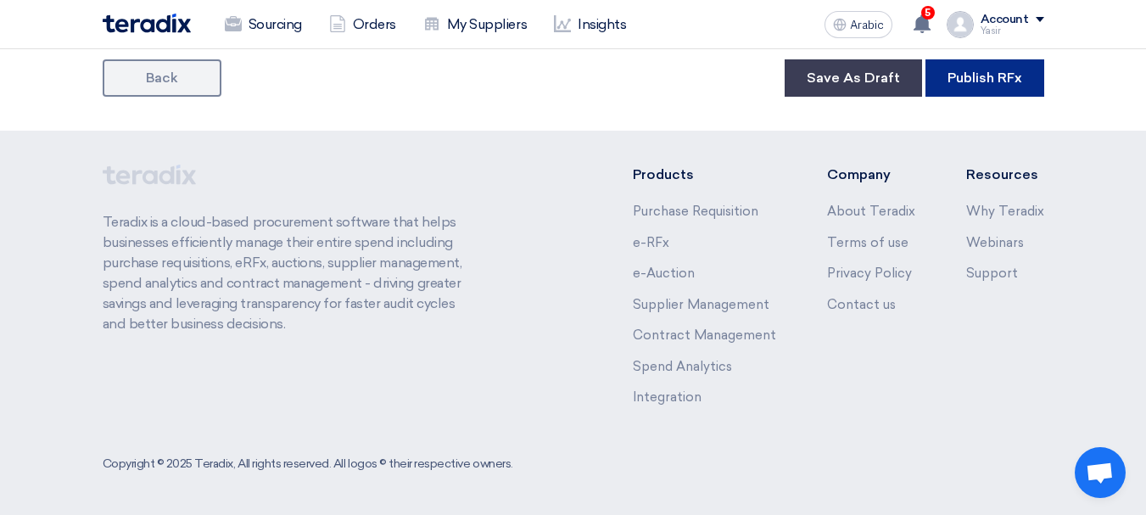
click at [950, 89] on button "Publish RFx" at bounding box center [985, 77] width 119 height 37
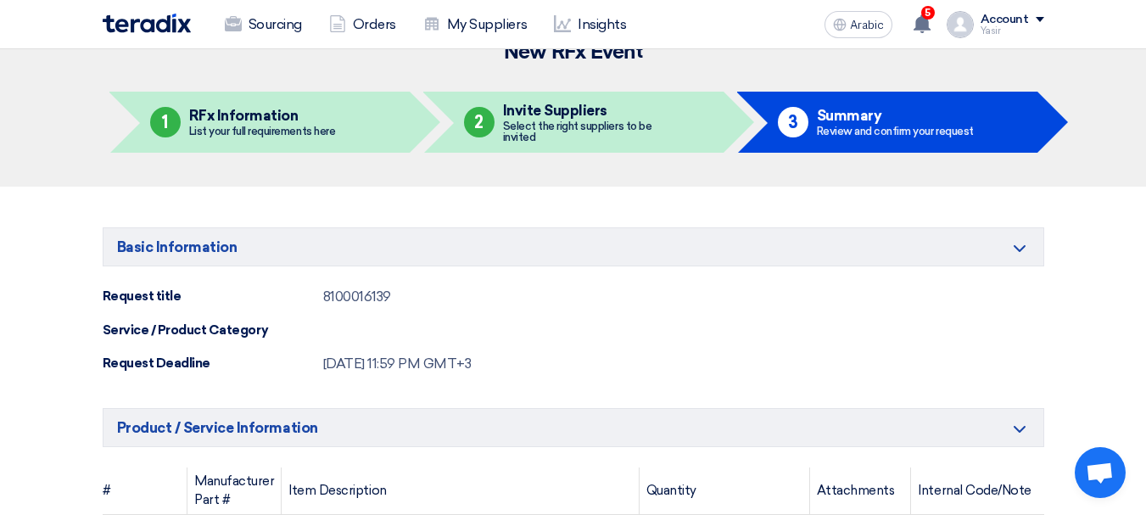
scroll to position [0, 0]
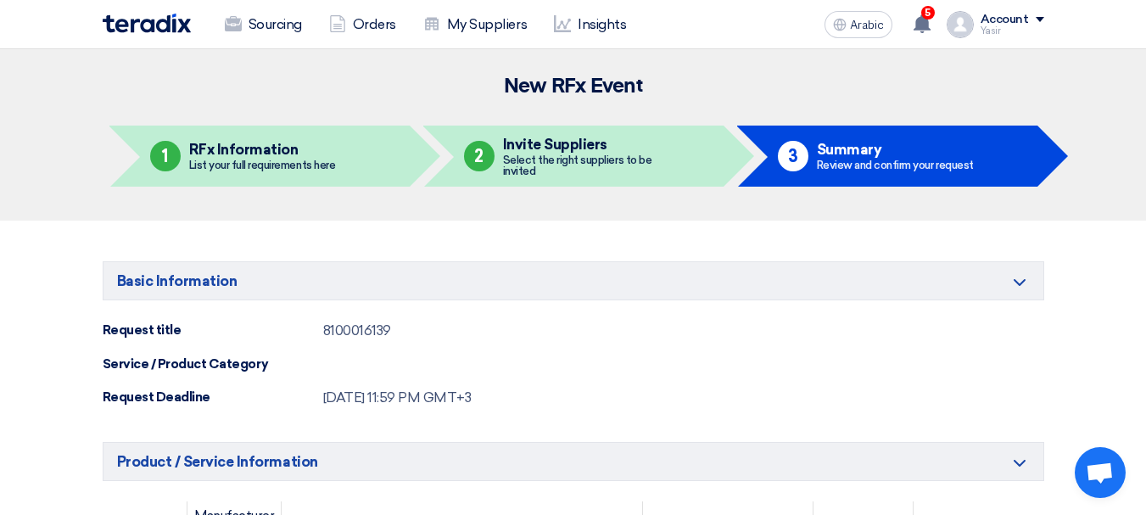
click at [372, 333] on font "8100016139" at bounding box center [357, 330] width 68 height 16
copy font "8100016139"
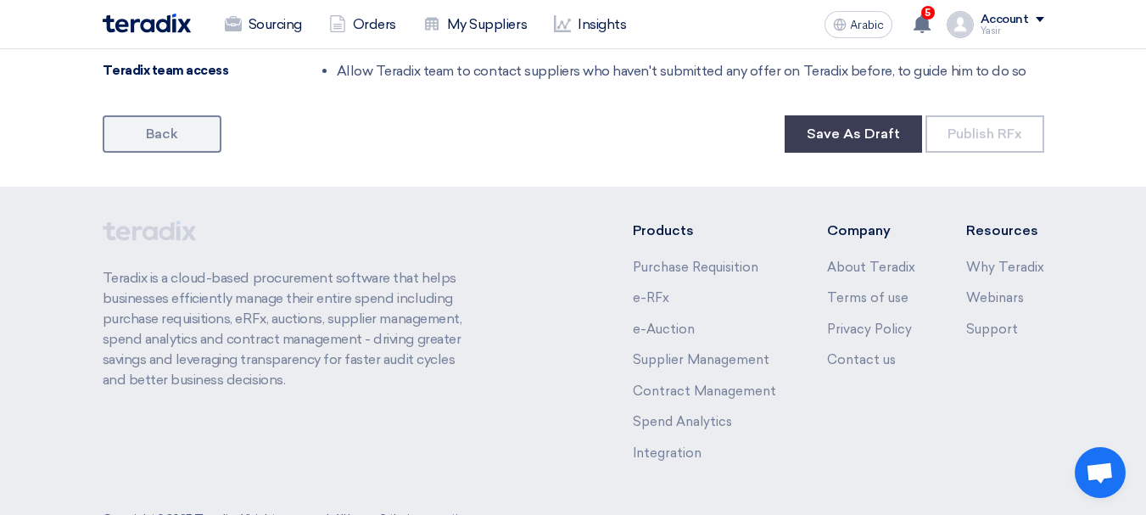
scroll to position [1206, 0]
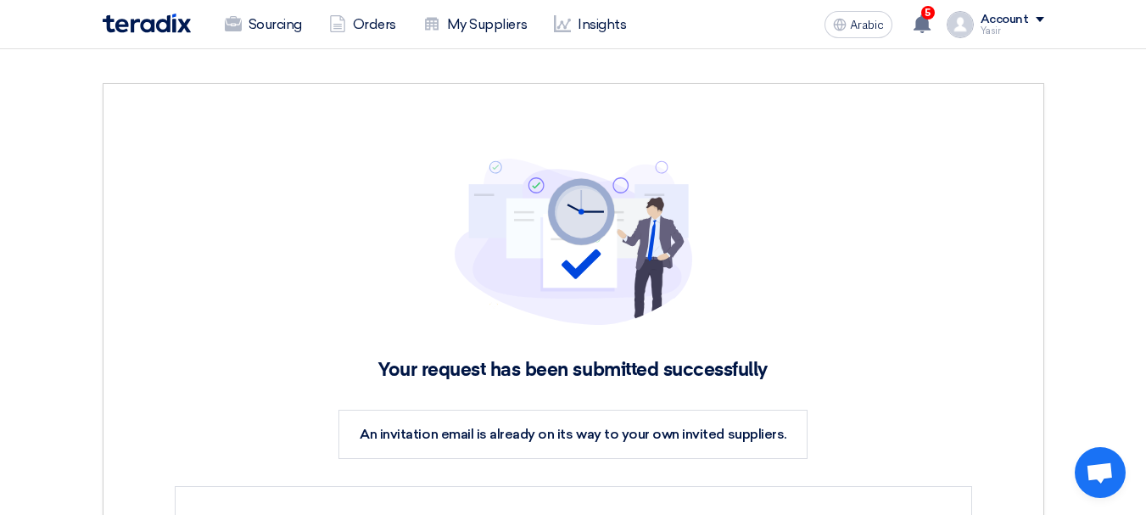
click at [267, 4] on div "Sourcing Orders My Suppliers Insights Arabic A 5 You have a new offer for '8100…" at bounding box center [573, 24] width 967 height 48
click at [261, 14] on font "Sourcing" at bounding box center [275, 24] width 53 height 20
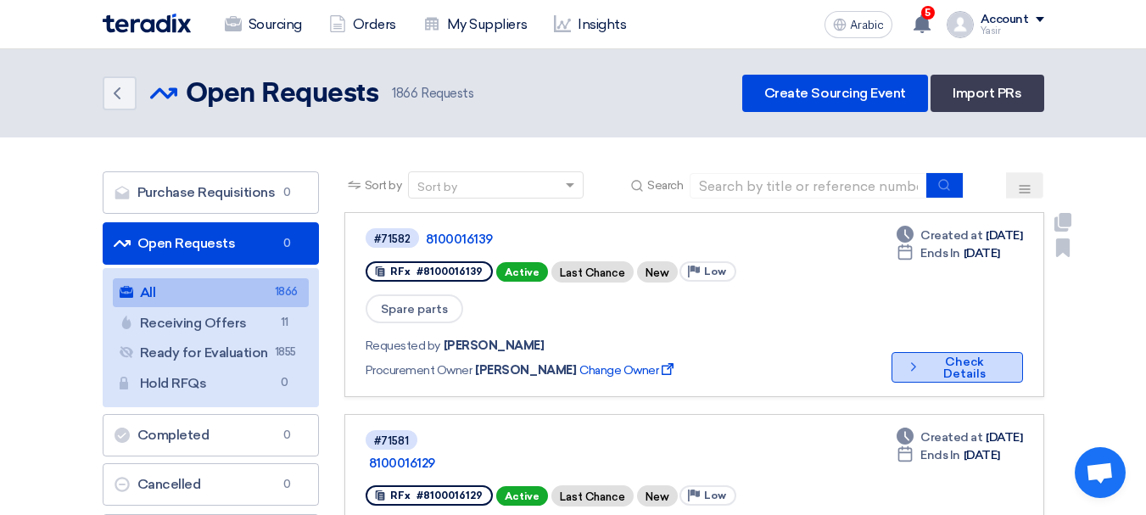
click at [980, 355] on font "Check Details" at bounding box center [964, 368] width 42 height 26
